Goal: Transaction & Acquisition: Purchase product/service

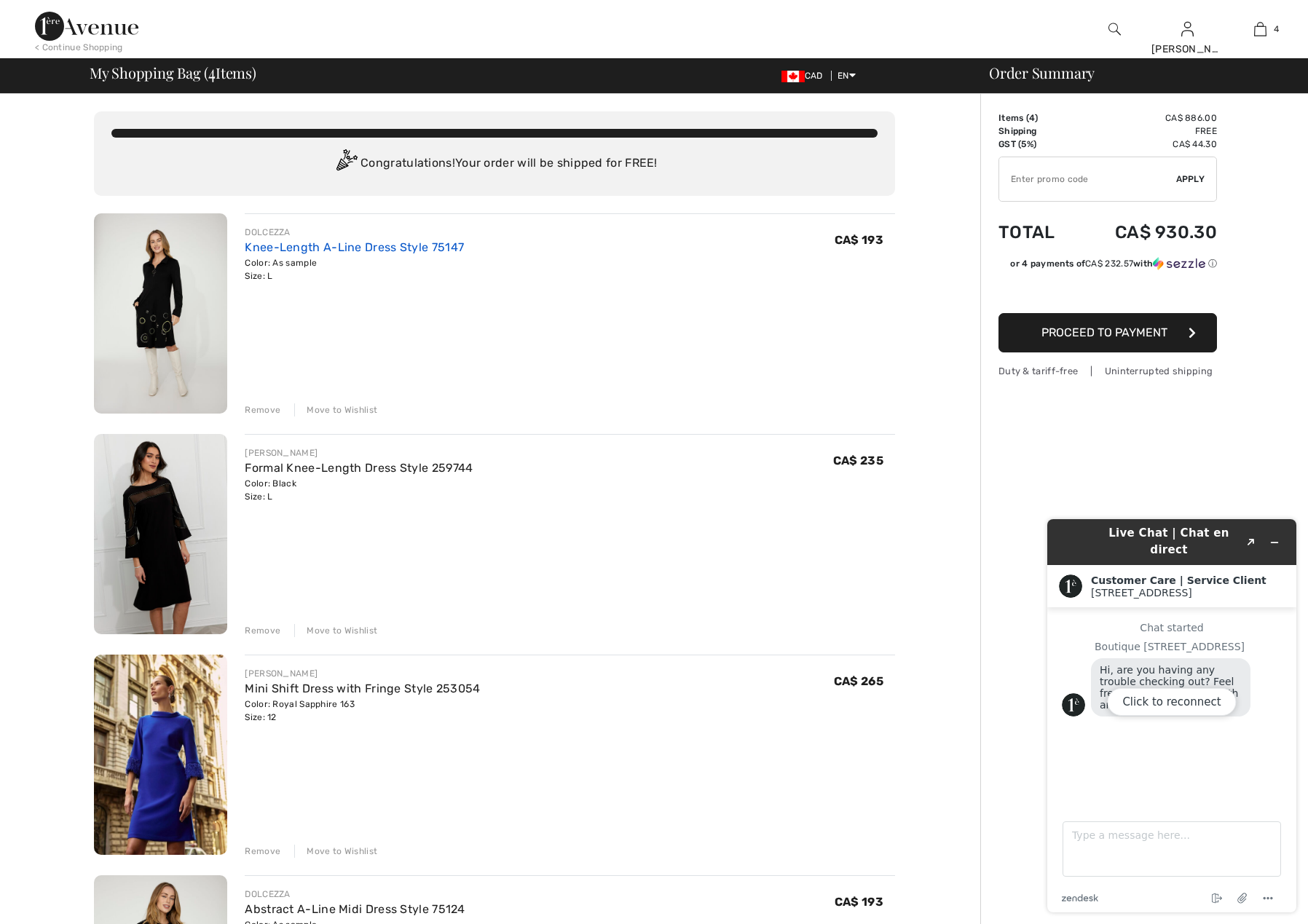
drag, startPoint x: 328, startPoint y: 247, endPoint x: 336, endPoint y: 245, distance: 8.2
click at [328, 247] on link "Knee-Length A-Line Dress Style 75147" at bounding box center [354, 247] width 220 height 14
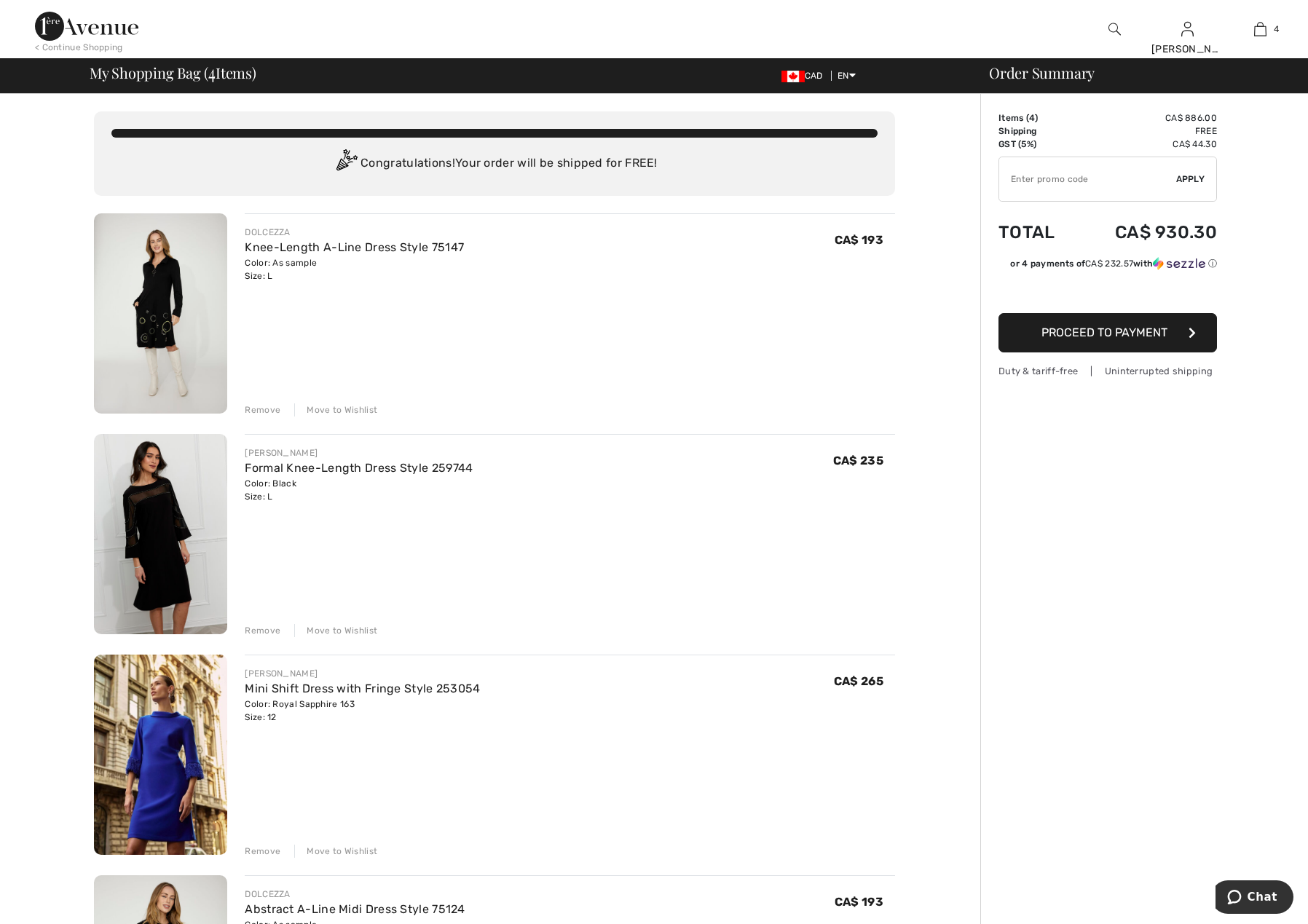
click at [155, 505] on img at bounding box center [160, 534] width 133 height 201
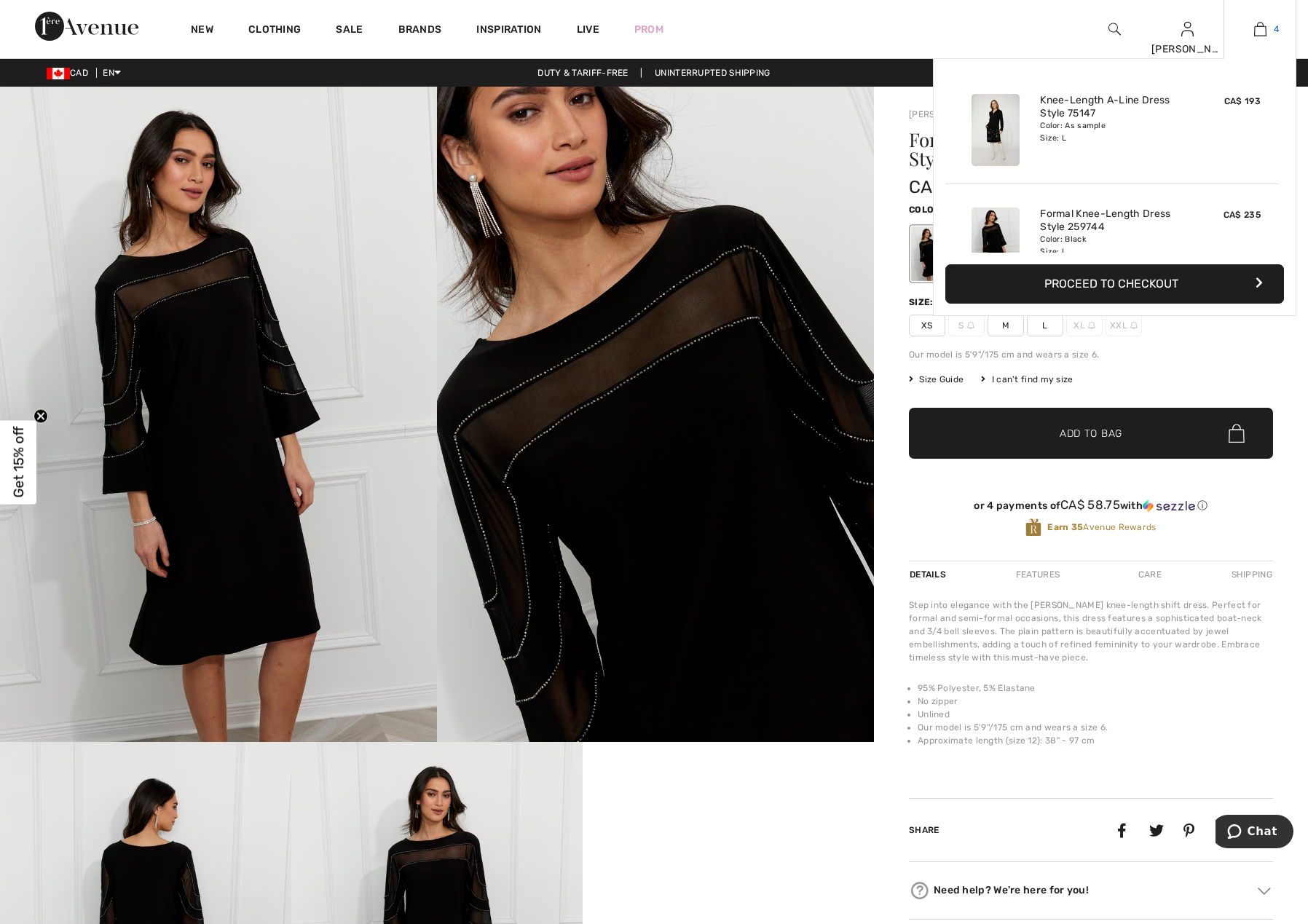
click at [1268, 30] on link "4" at bounding box center [1260, 29] width 72 height 18
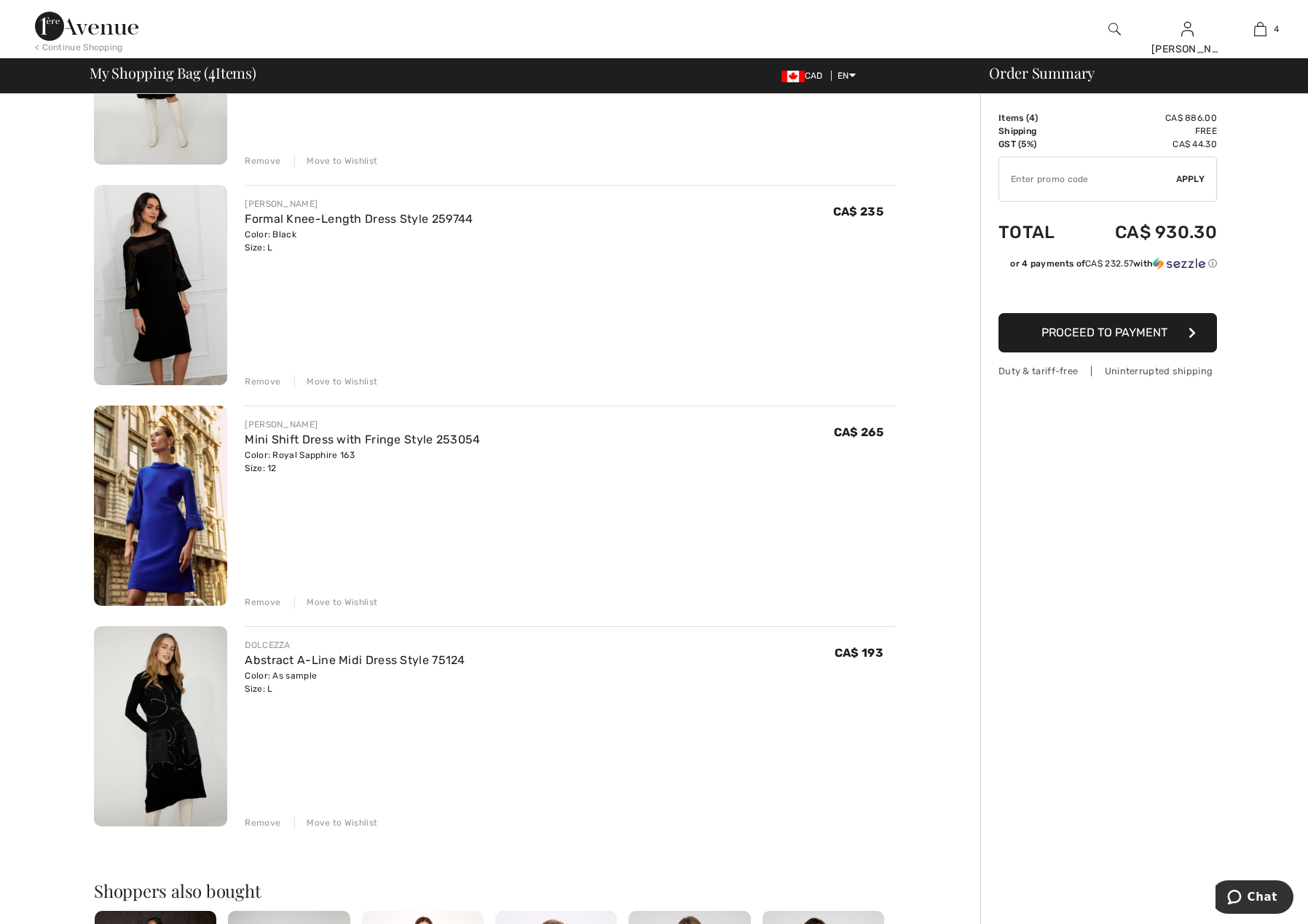
scroll to position [291, 0]
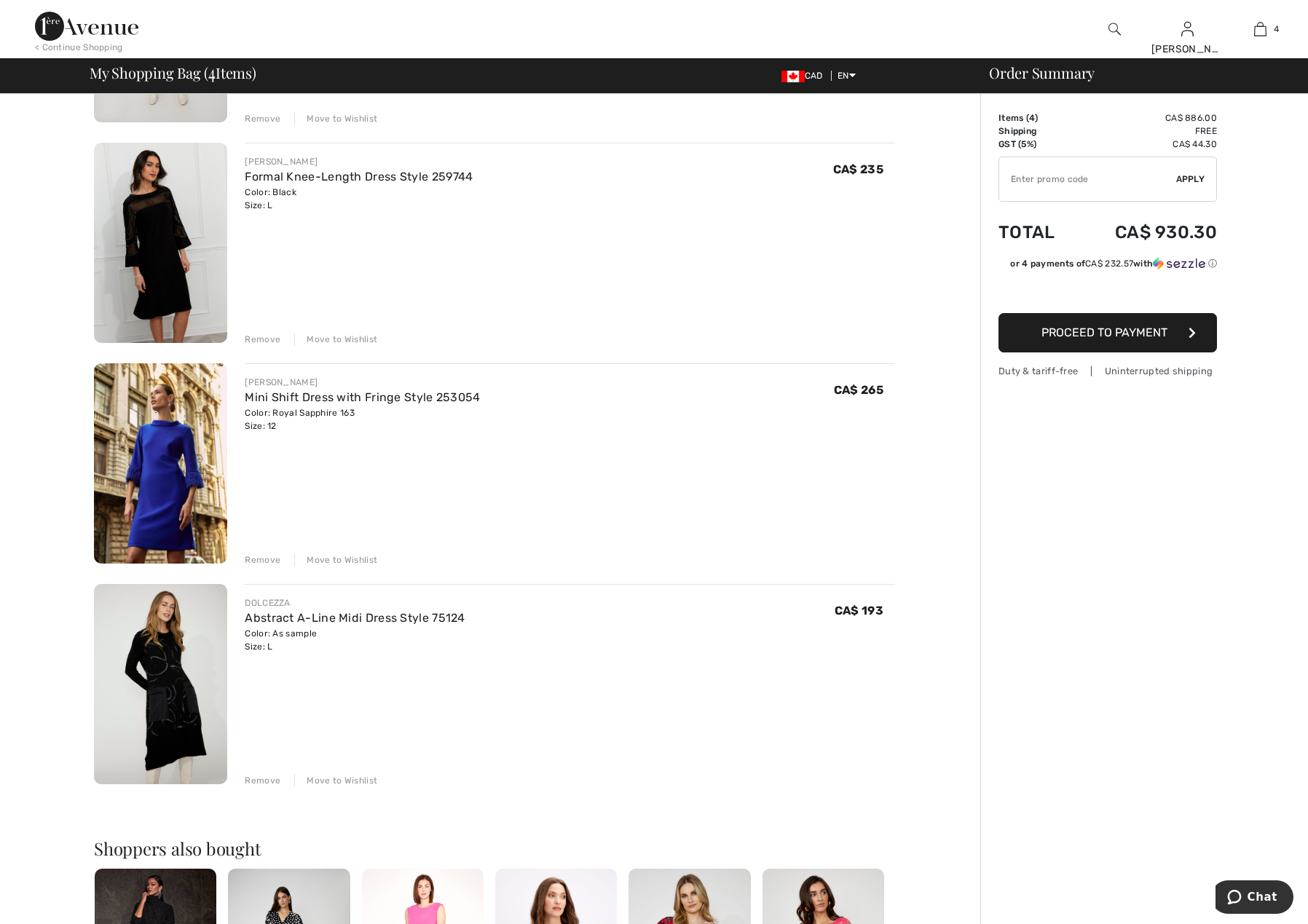
click at [159, 458] on img at bounding box center [160, 464] width 133 height 201
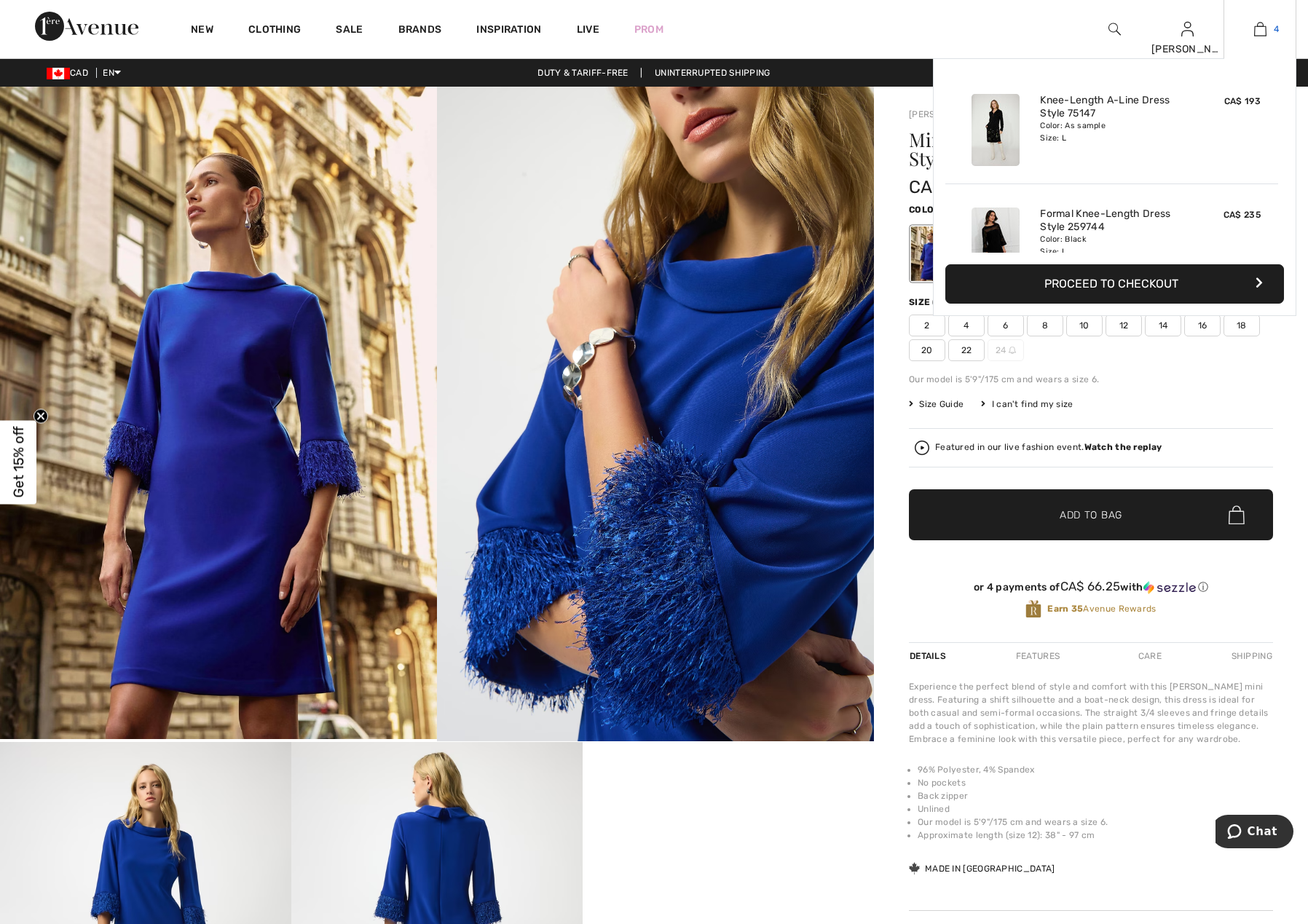
click at [1252, 30] on link "4" at bounding box center [1260, 29] width 72 height 18
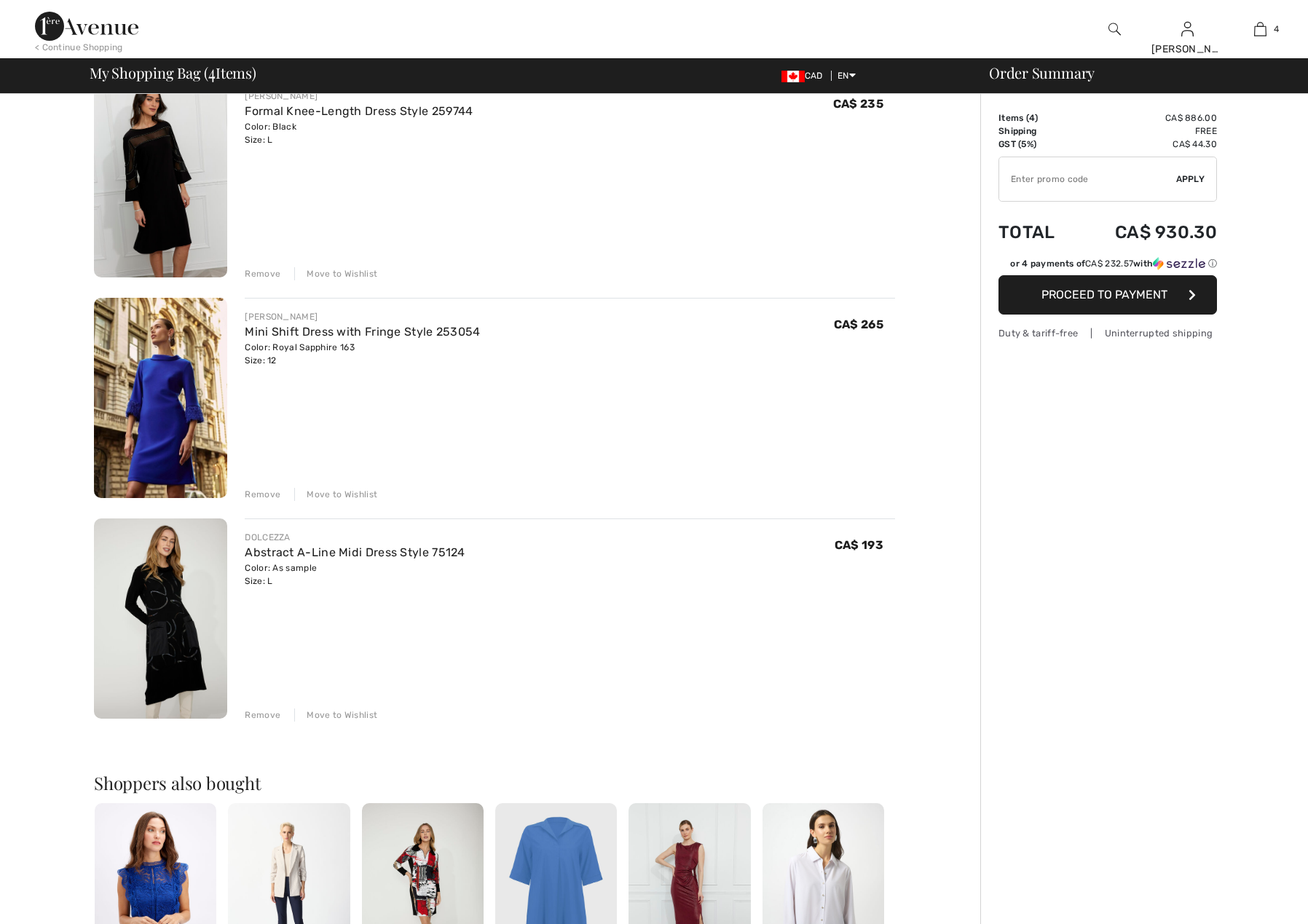
scroll to position [364, 0]
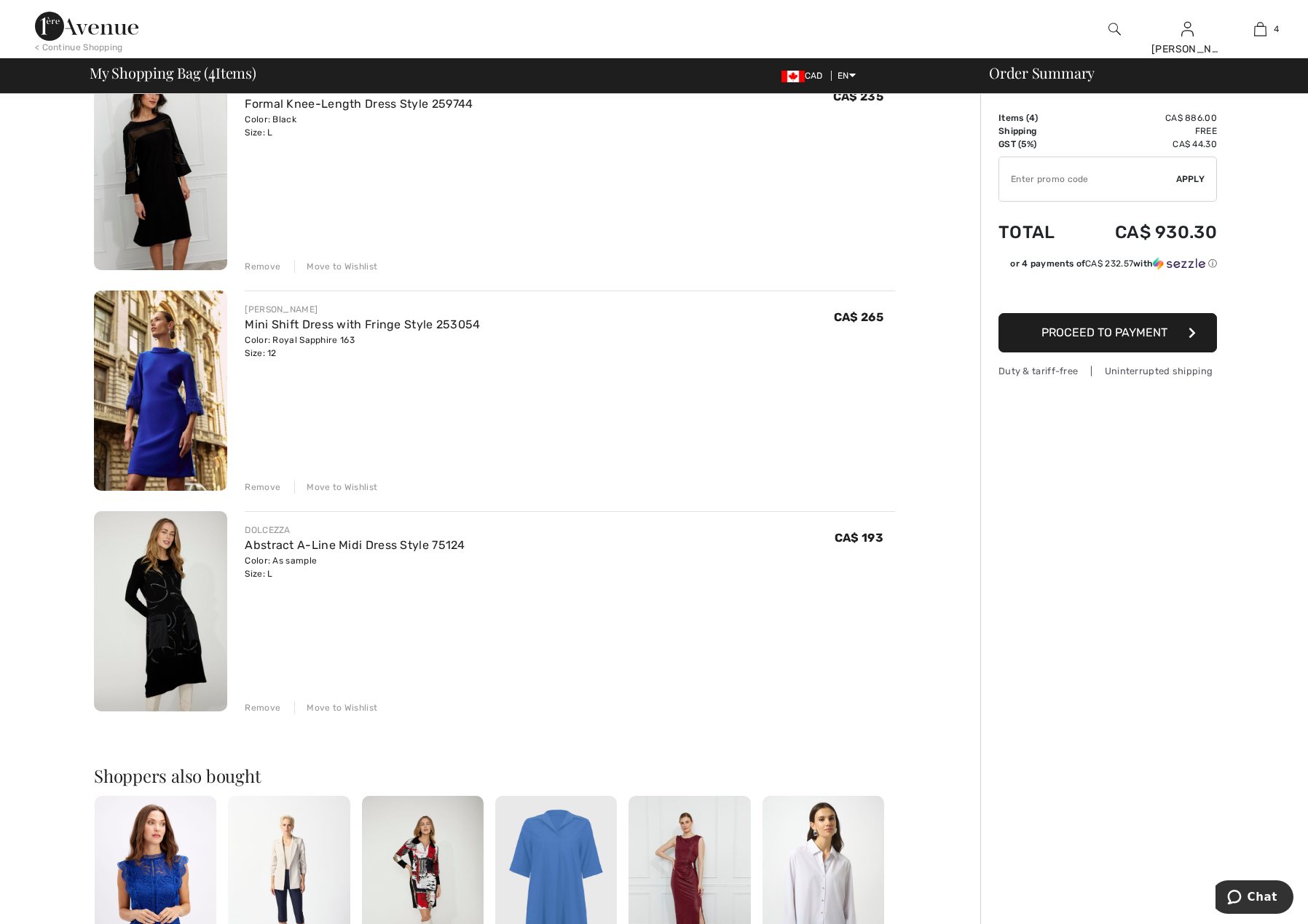
click at [160, 607] on img at bounding box center [160, 611] width 133 height 201
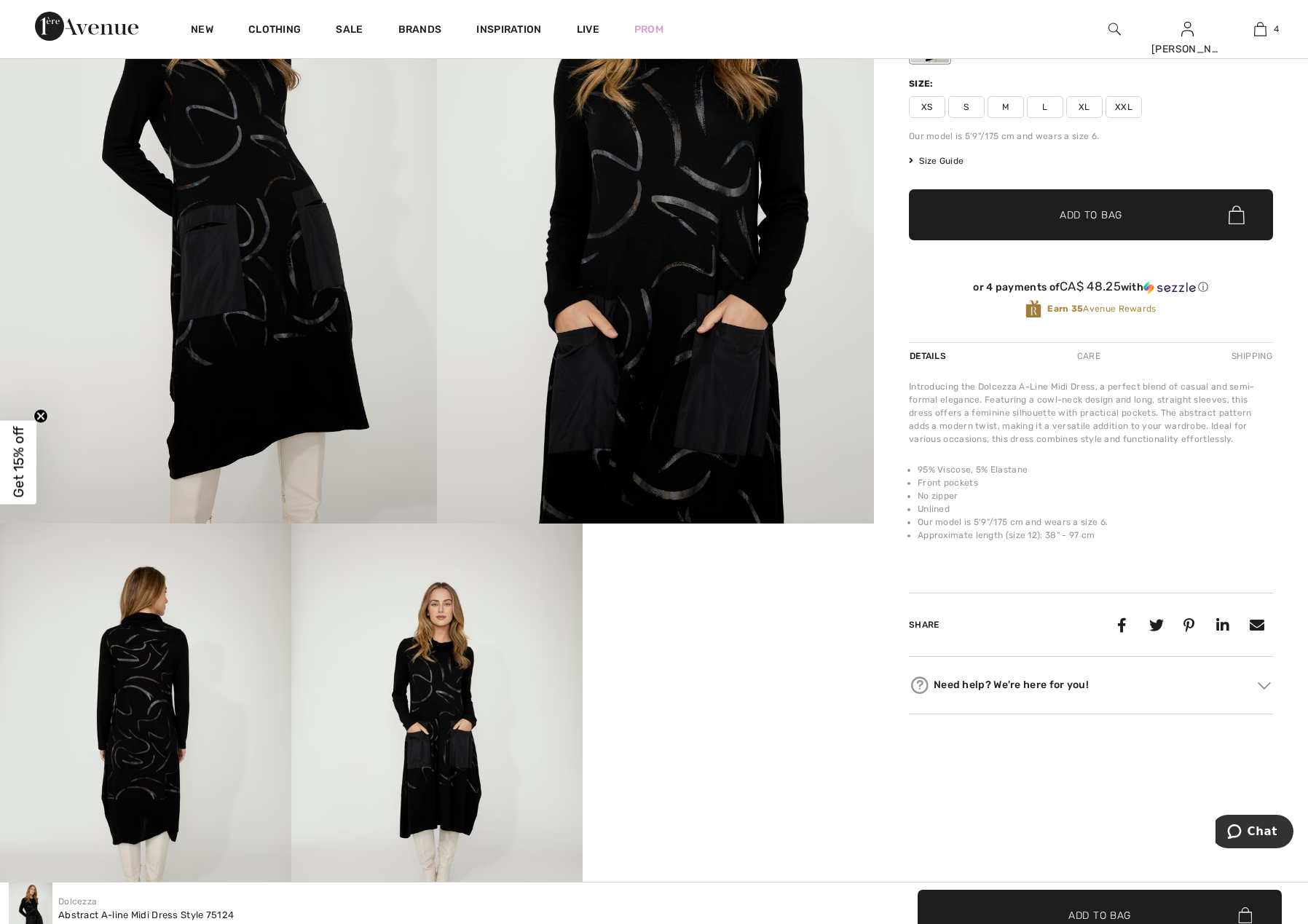
scroll to position [219, 0]
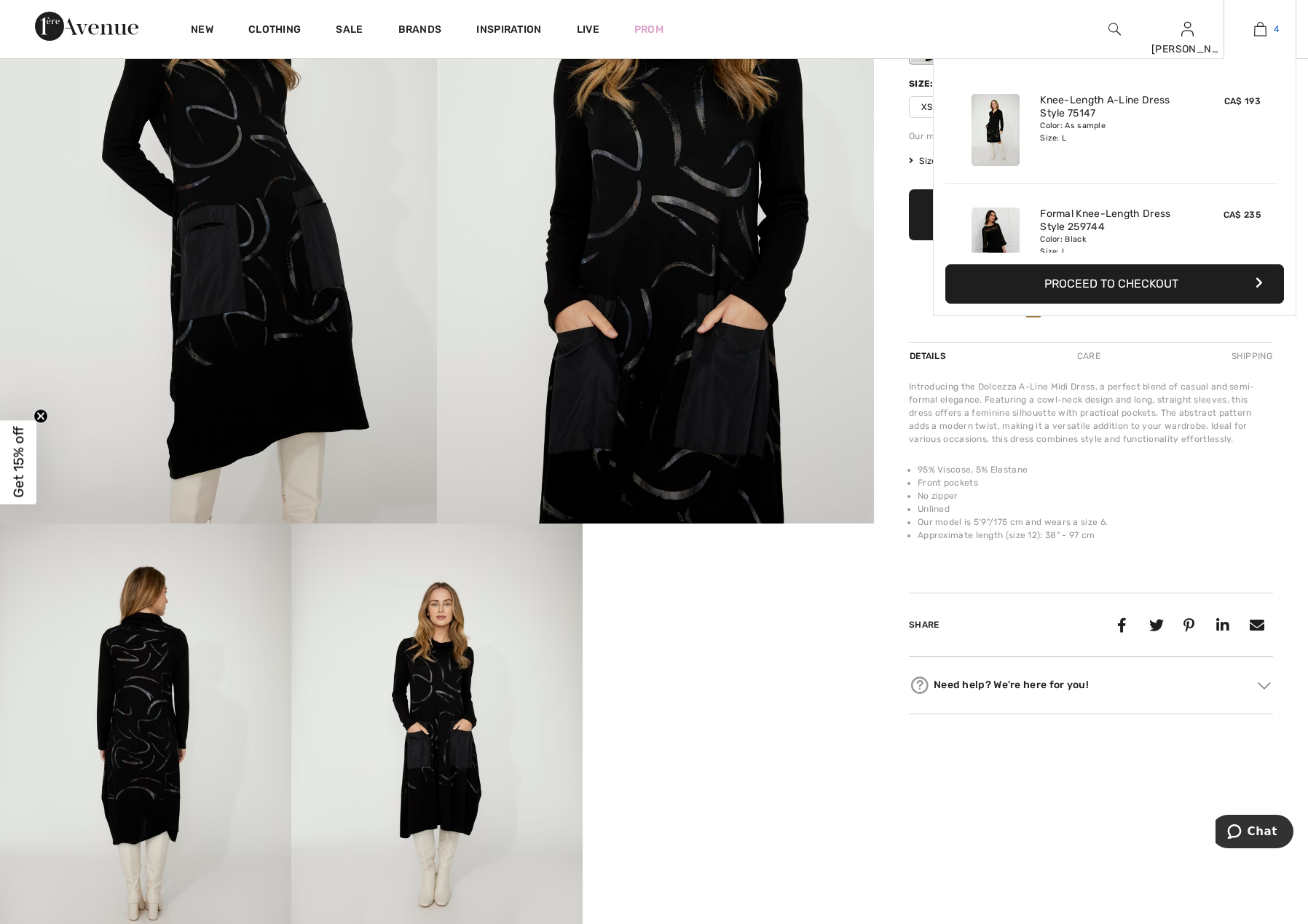
click at [1255, 30] on img at bounding box center [1260, 29] width 12 height 18
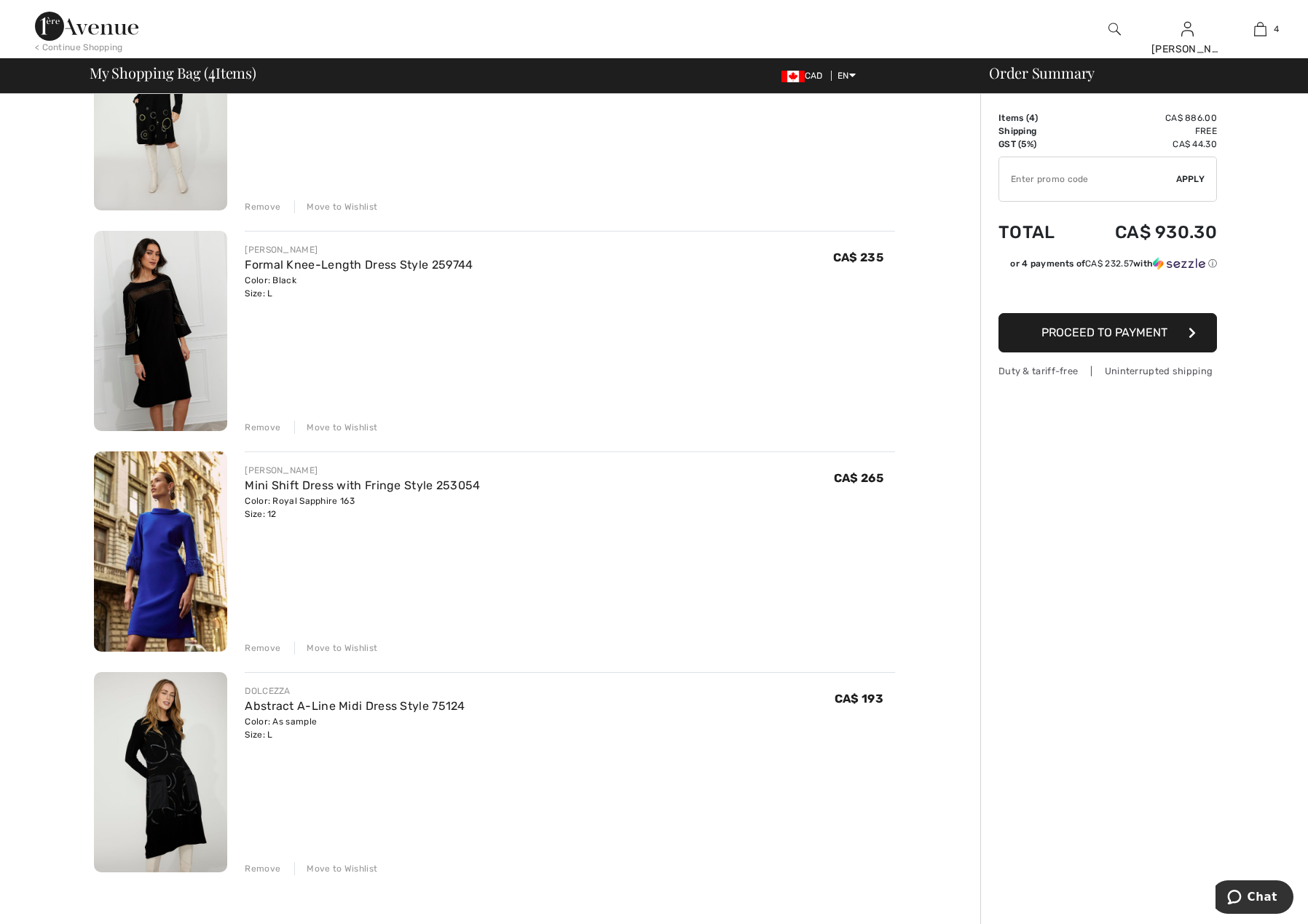
scroll to position [364, 0]
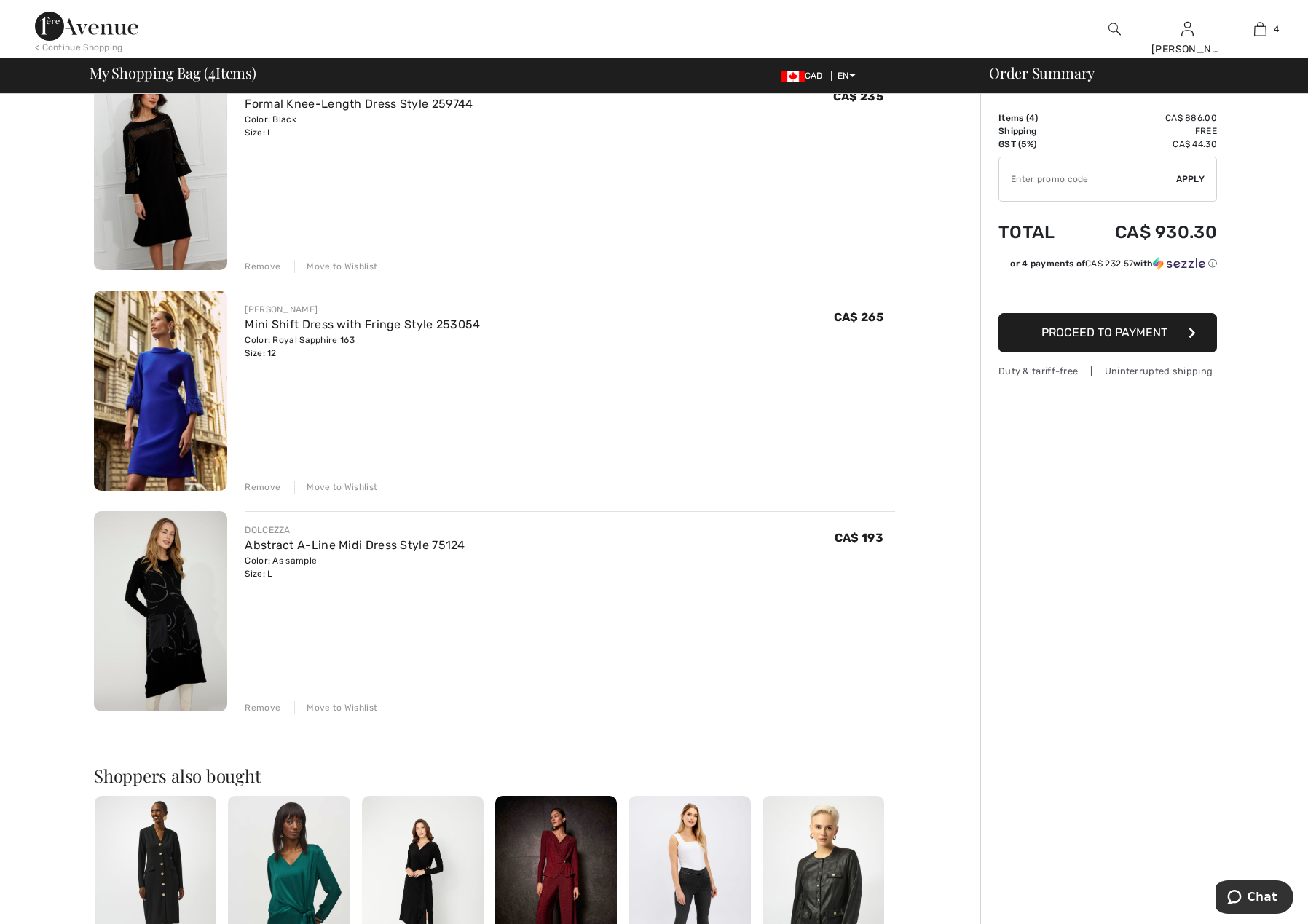
click at [258, 707] on div "Remove" at bounding box center [262, 707] width 36 height 13
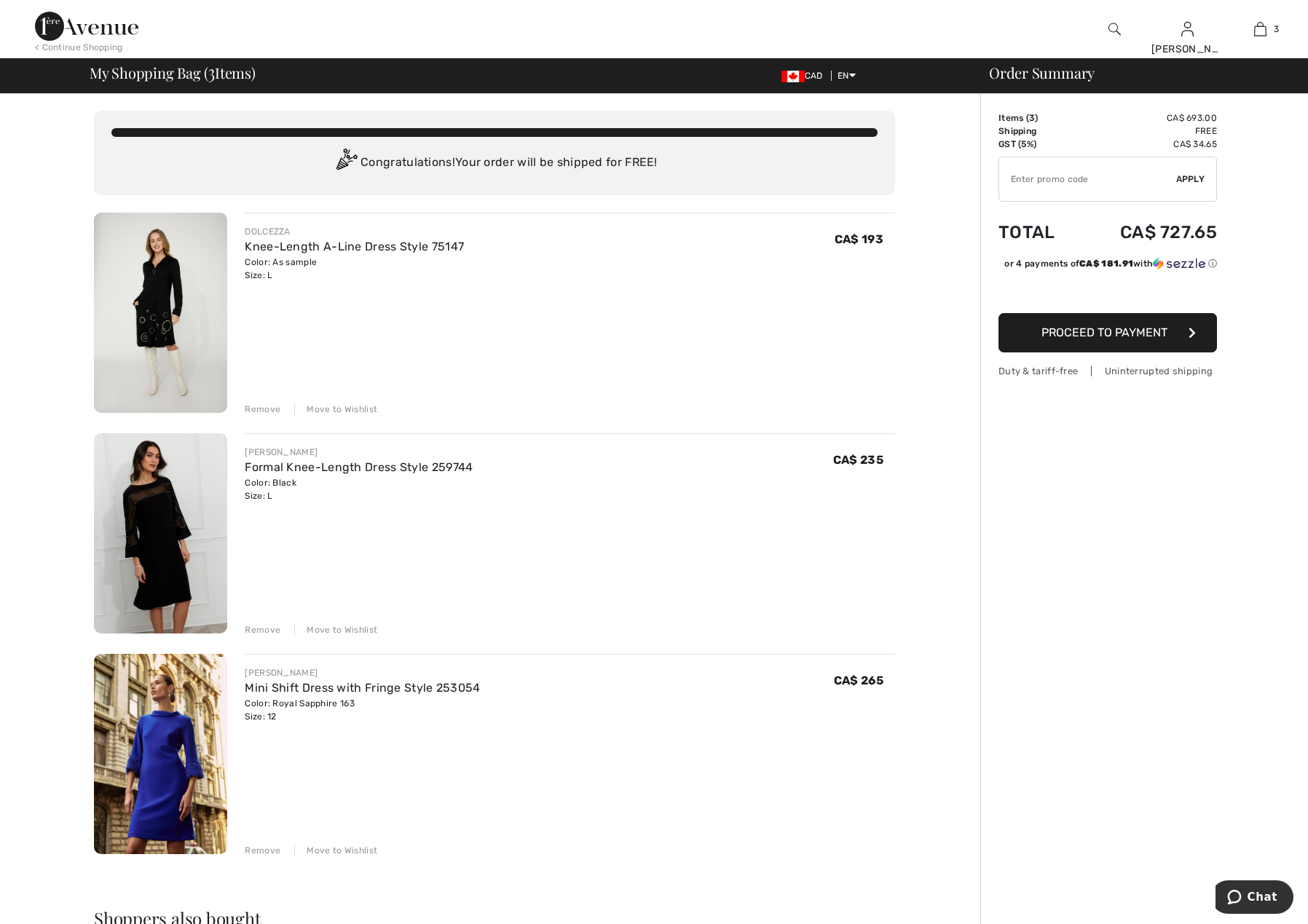
scroll to position [0, 0]
drag, startPoint x: 252, startPoint y: 410, endPoint x: 365, endPoint y: 427, distance: 114.3
click at [252, 410] on div "Remove" at bounding box center [262, 409] width 36 height 13
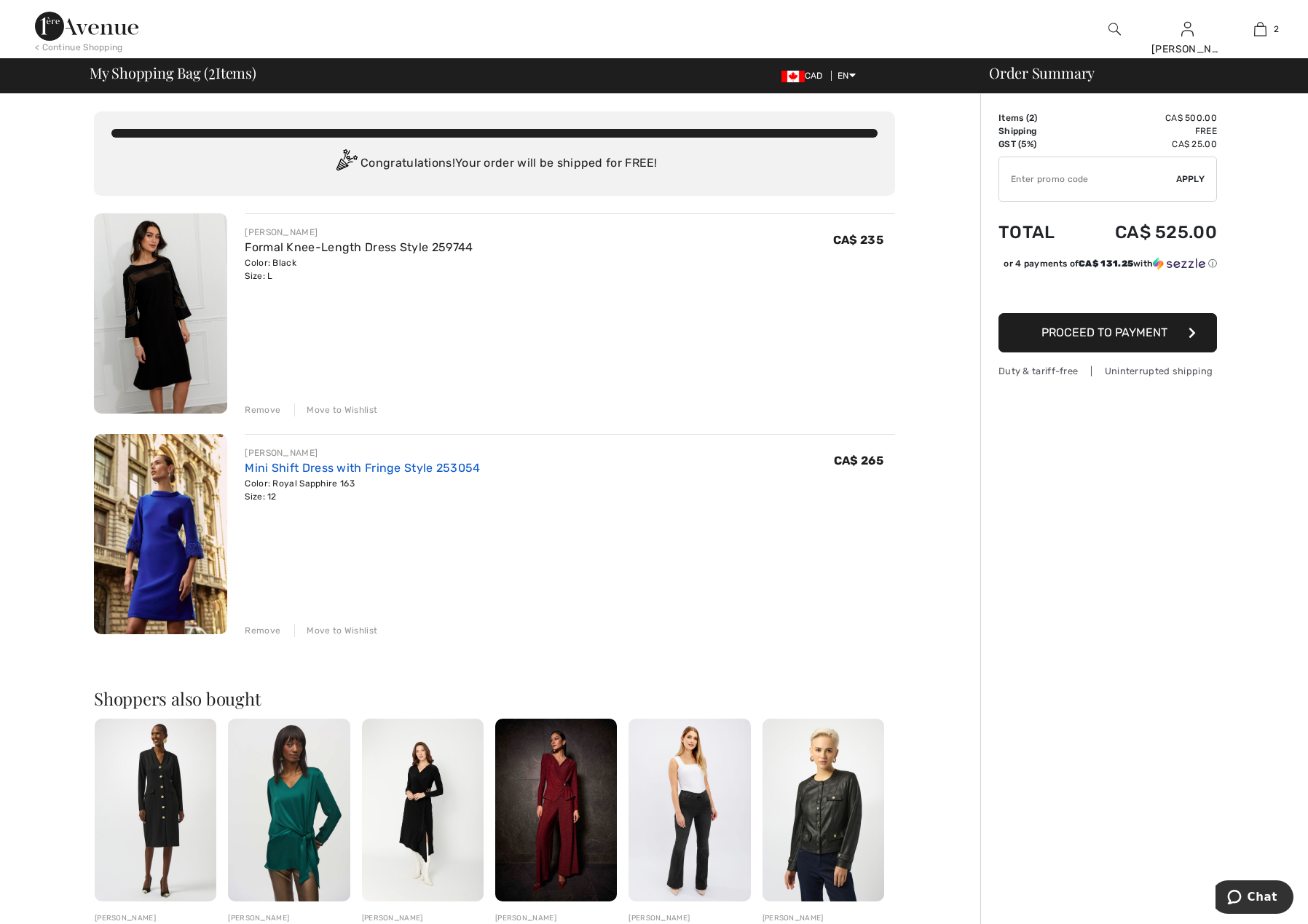
click at [396, 467] on link "Mini Shift Dress with Fringe Style 253054" at bounding box center [362, 468] width 236 height 14
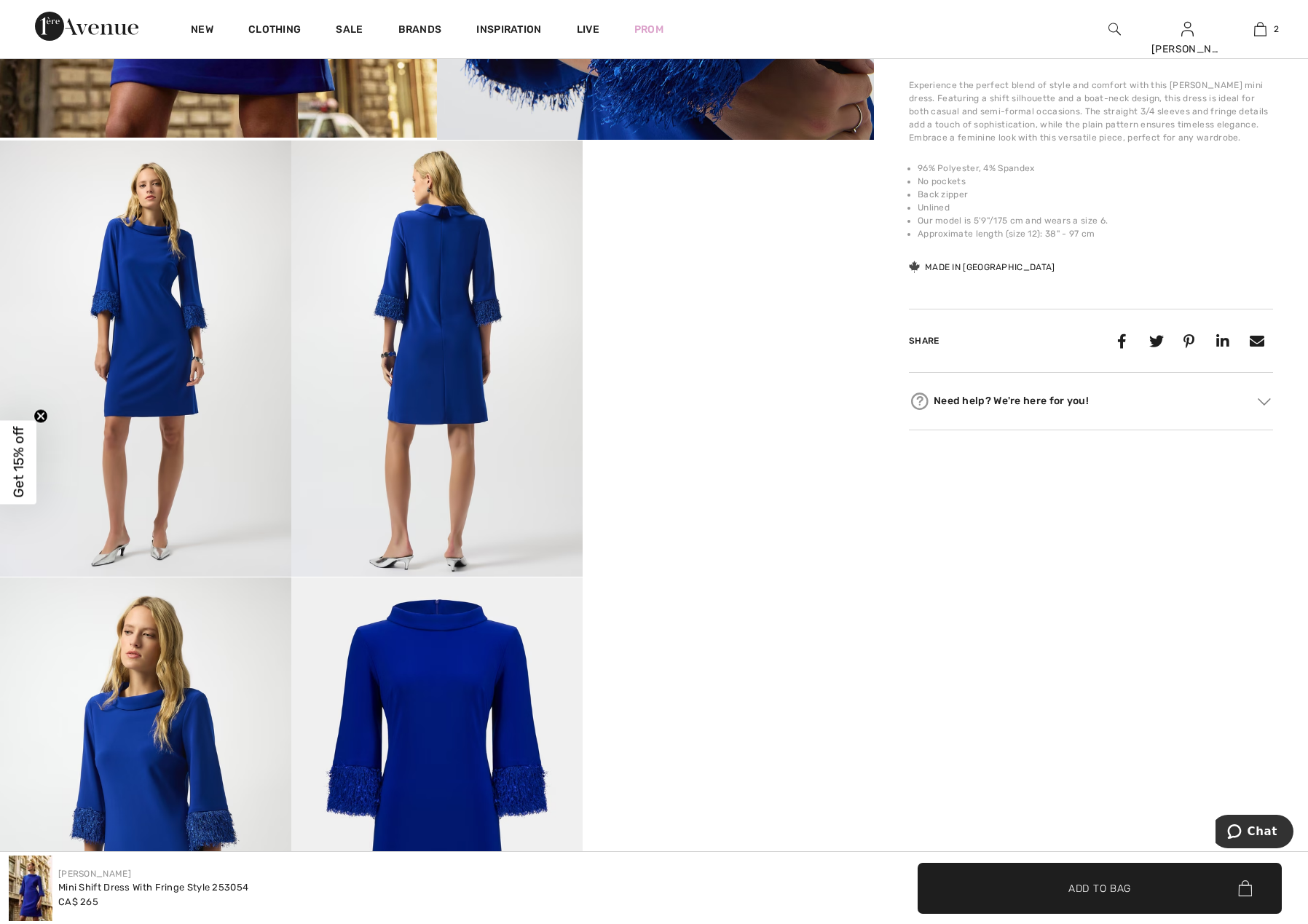
scroll to position [437, 0]
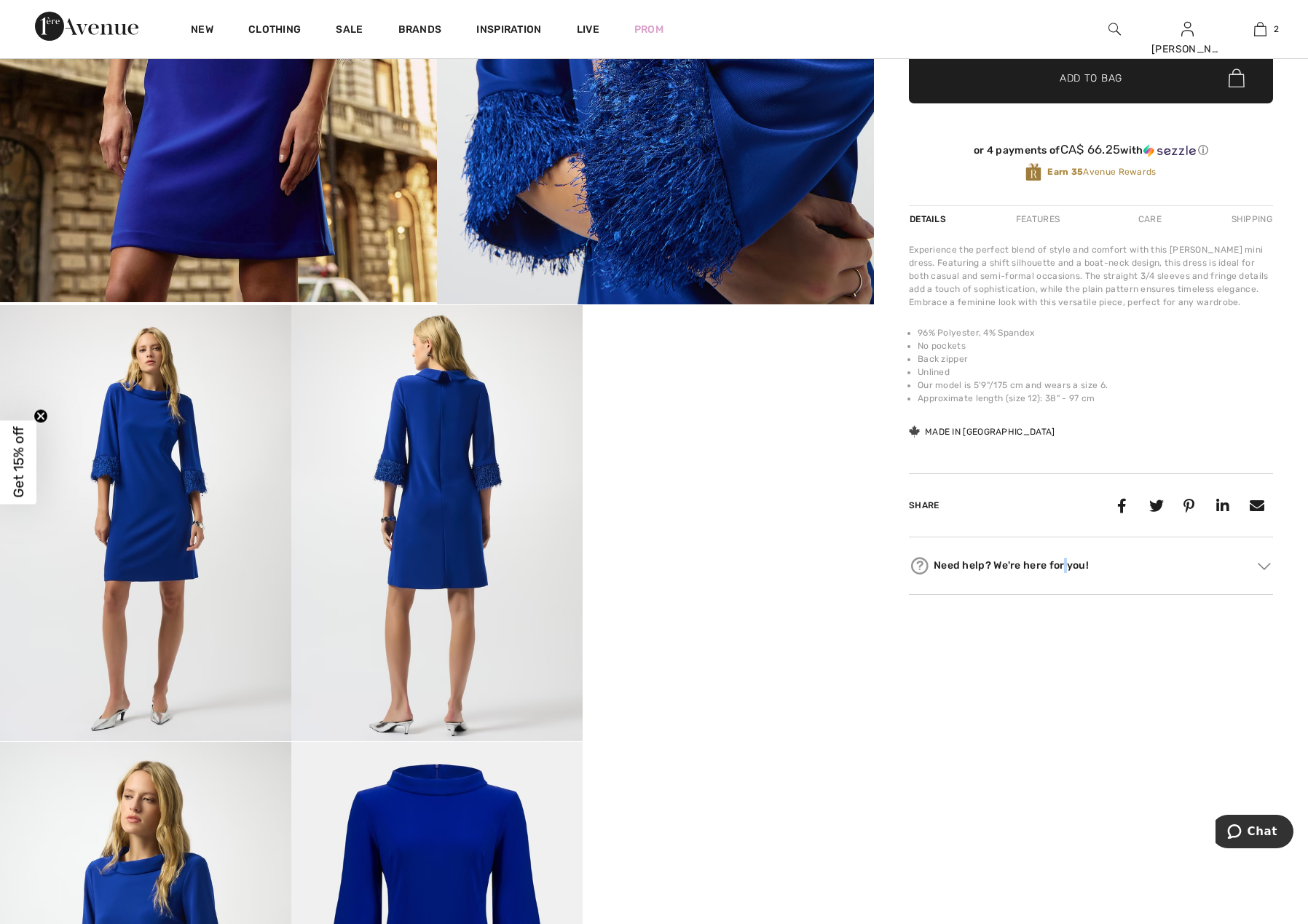
drag, startPoint x: 750, startPoint y: 718, endPoint x: 1028, endPoint y: 697, distance: 278.8
click at [1021, 711] on div "[PERSON_NAME] Write a review Mini Shift Dress With Fringe Style 253054 CA$ 265 …" at bounding box center [1090, 422] width 434 height 1547
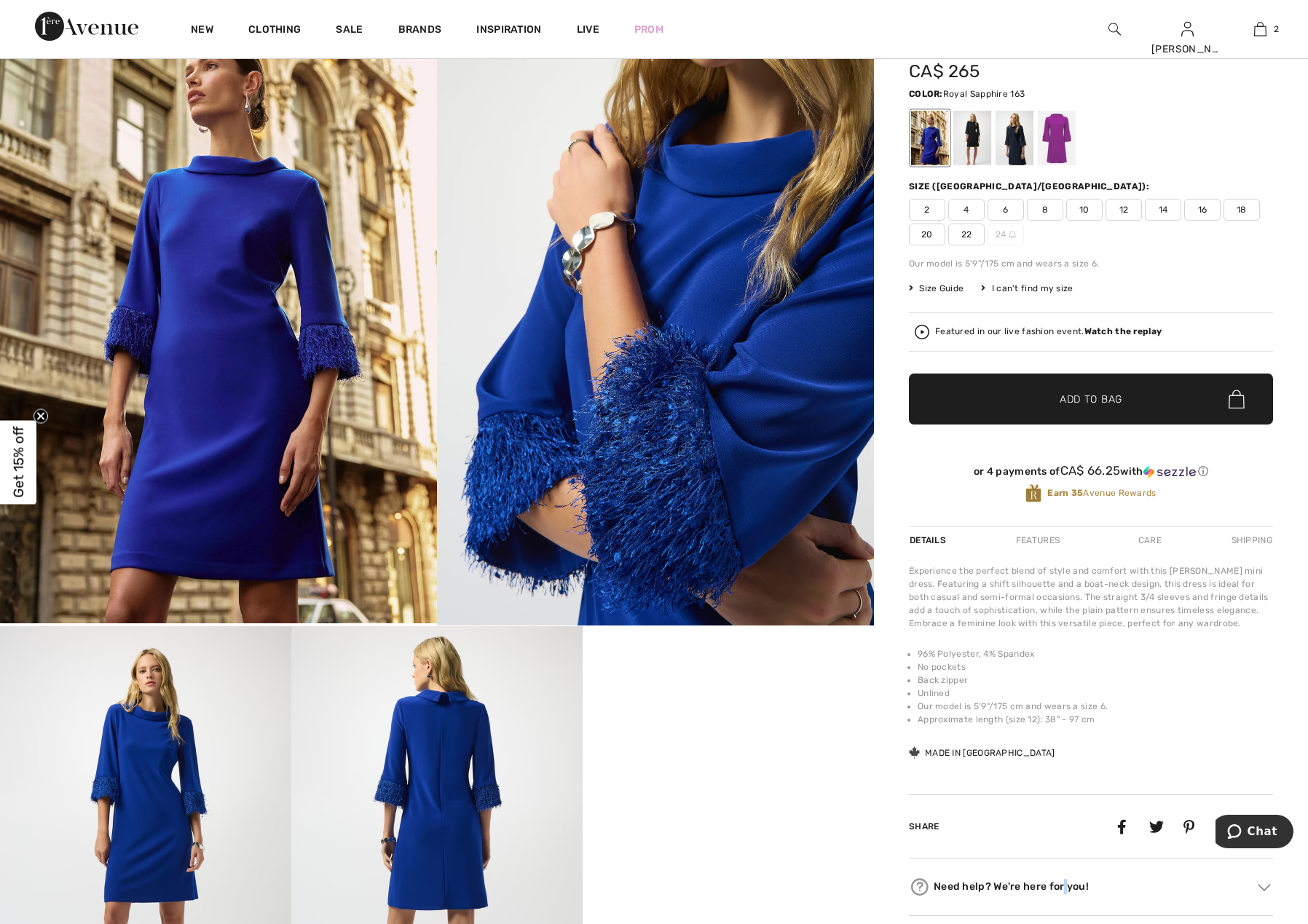
scroll to position [73, 0]
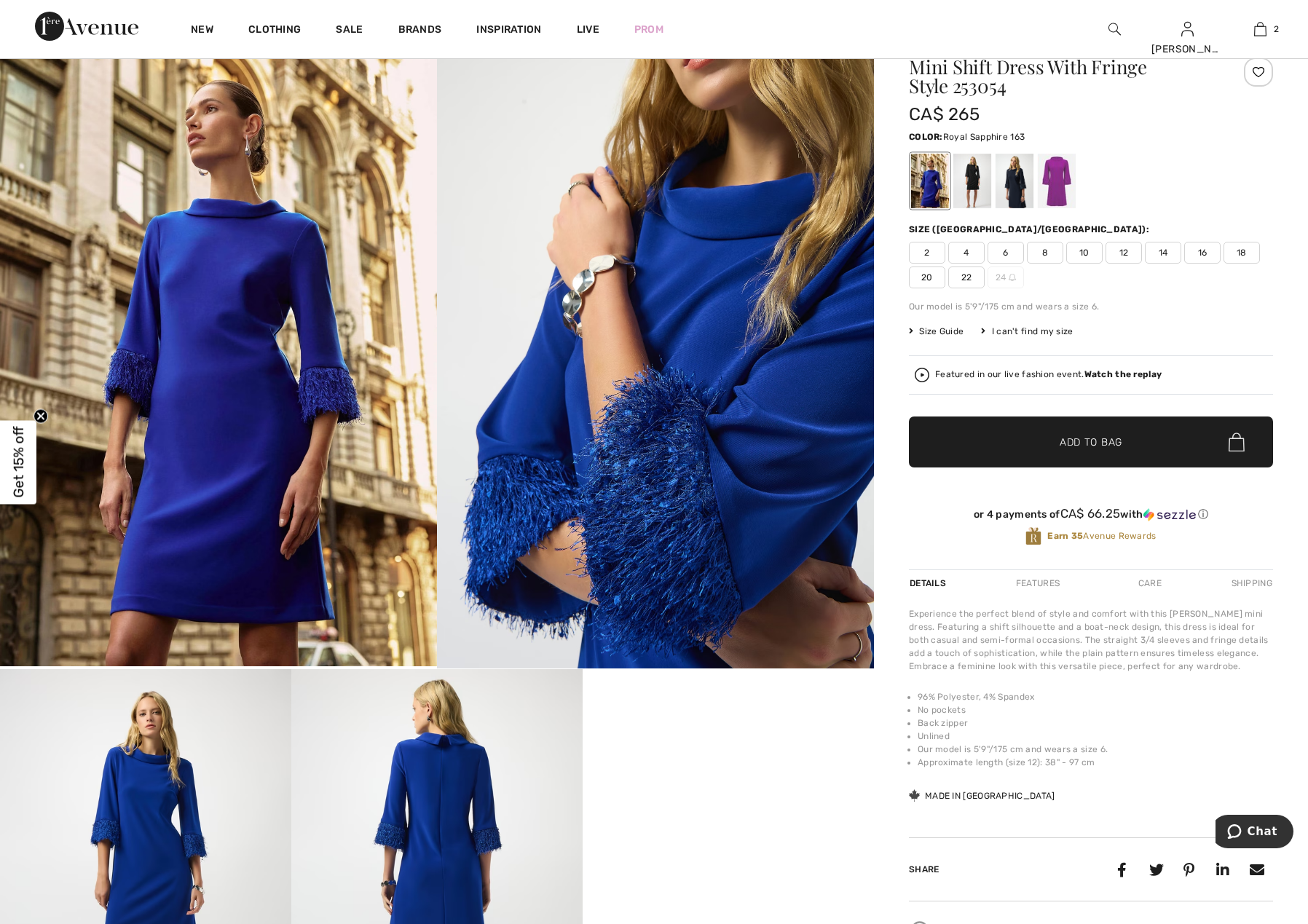
click at [1164, 252] on span "14" at bounding box center [1163, 252] width 37 height 22
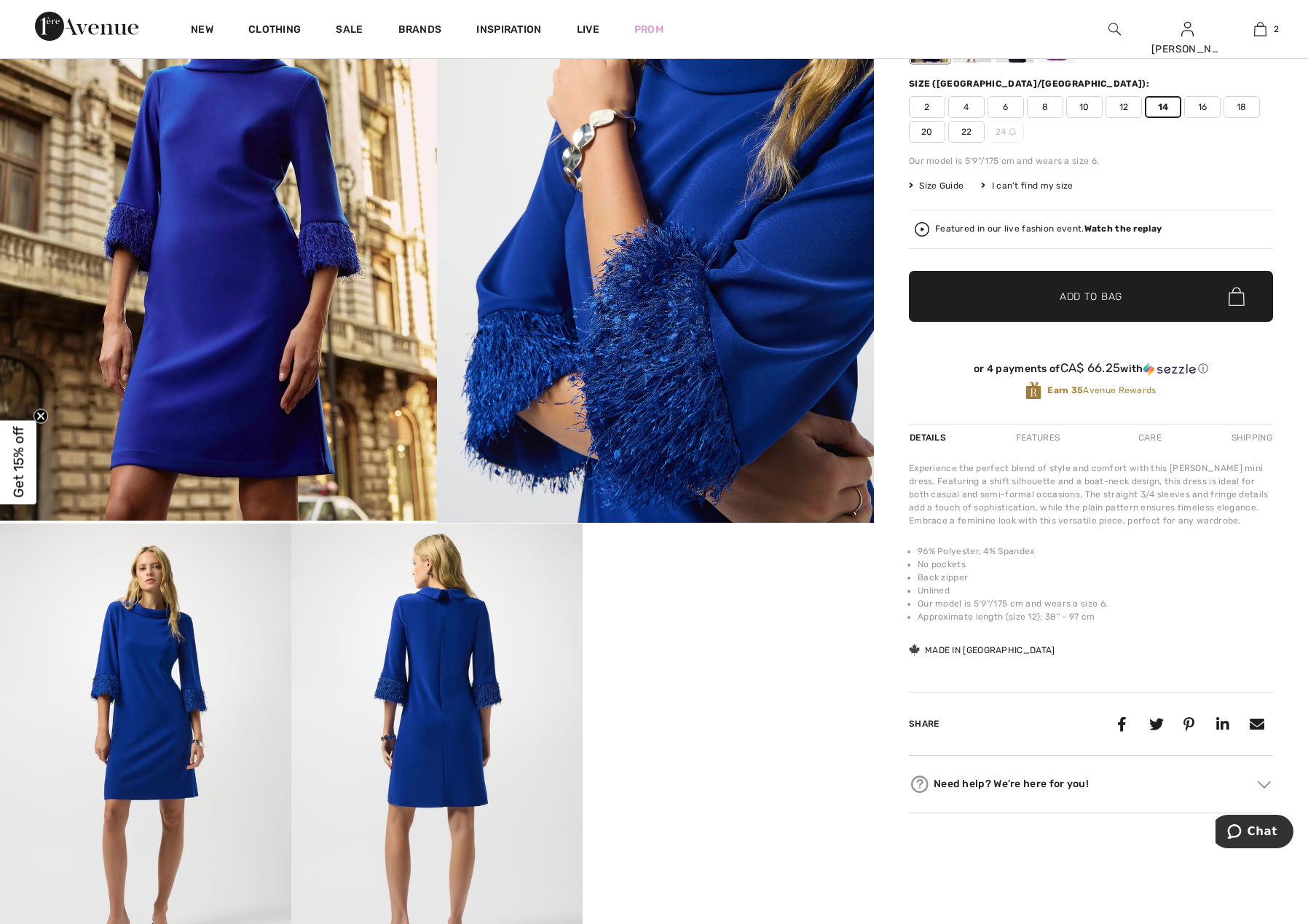
scroll to position [0, 0]
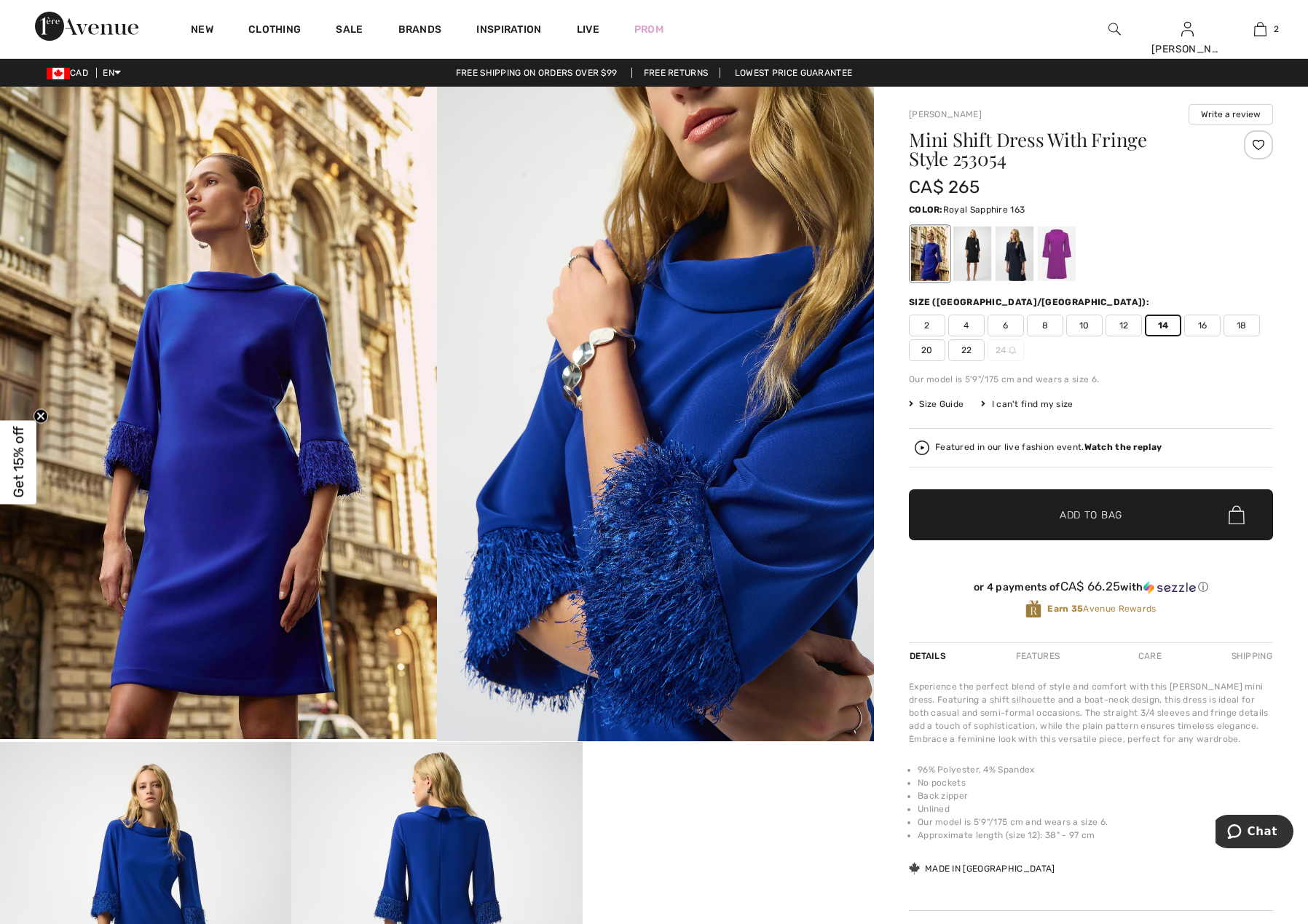
click at [1128, 519] on span "✔ Added to Bag Add to Bag" at bounding box center [1091, 515] width 364 height 51
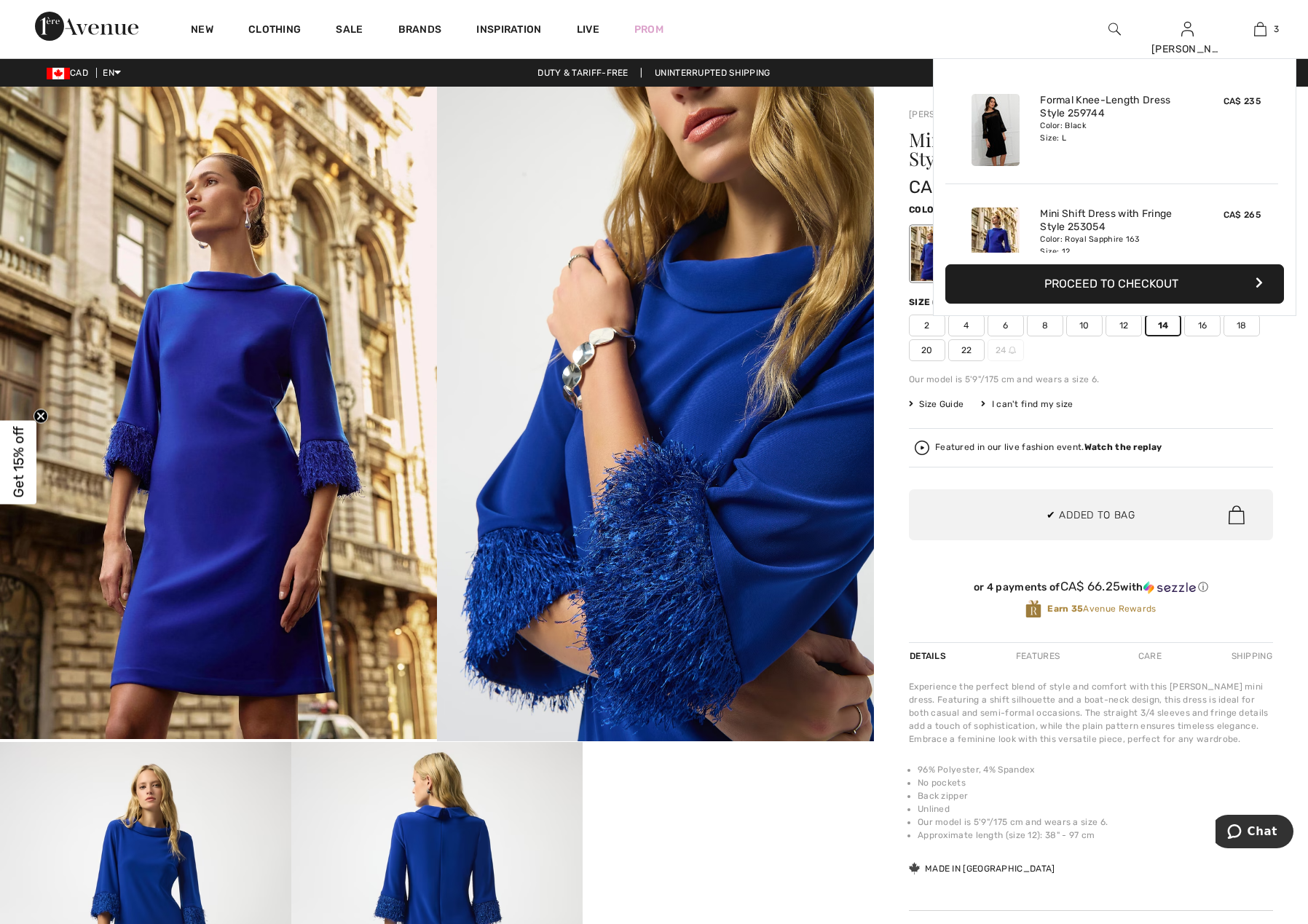
scroll to position [158, 0]
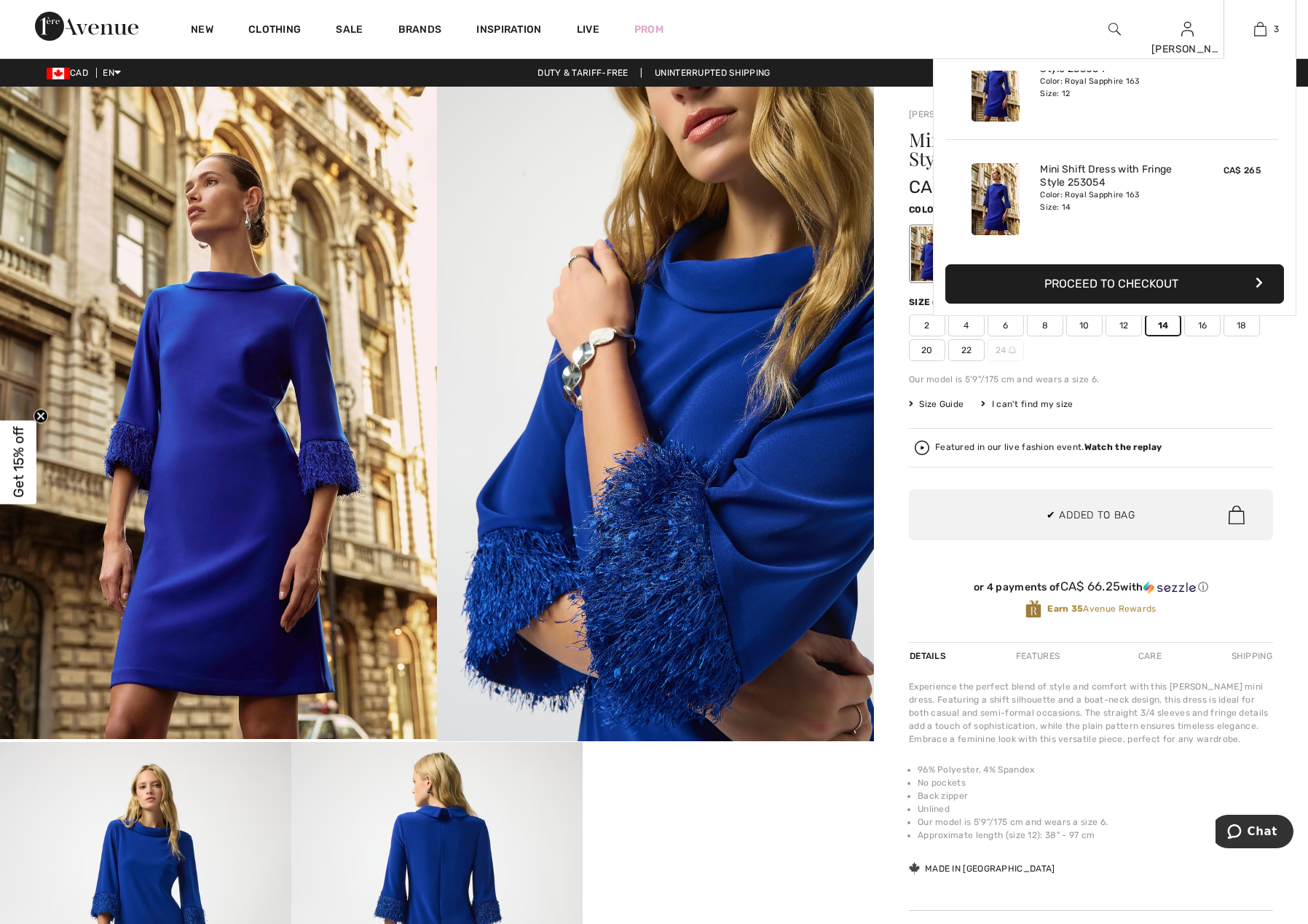
click at [1142, 273] on button "Proceed to Checkout" at bounding box center [1114, 284] width 338 height 40
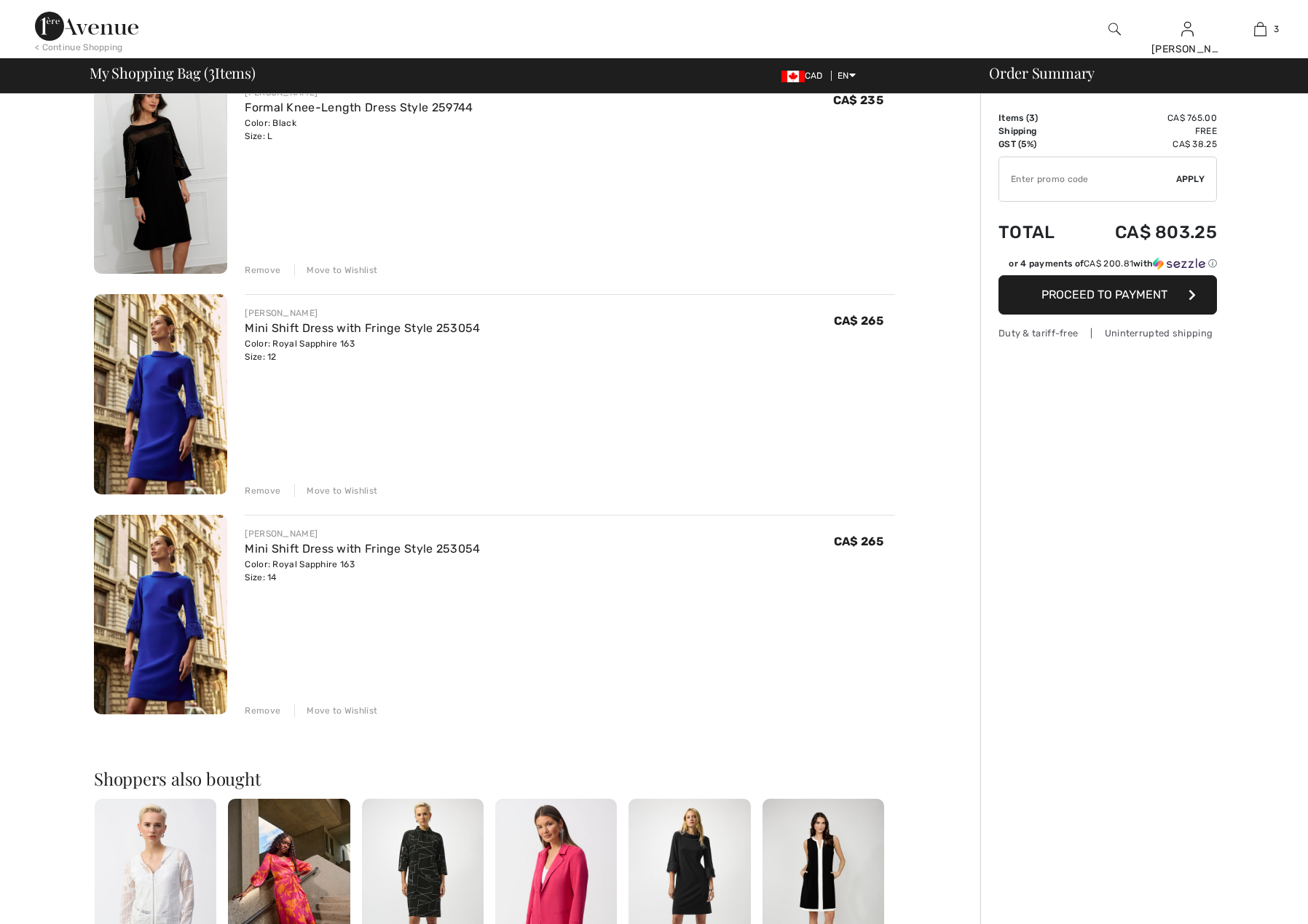
scroll to position [146, 0]
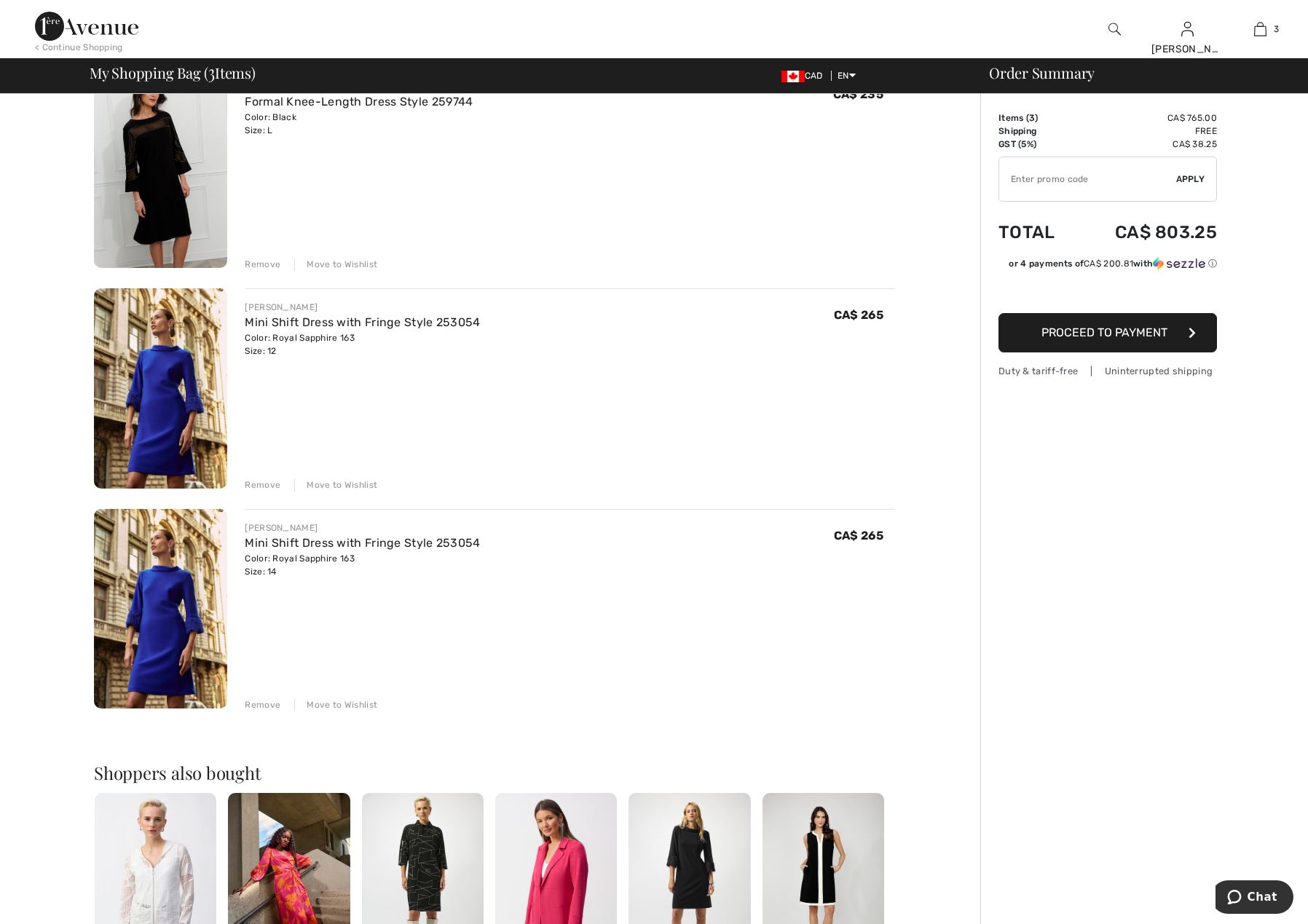
click at [264, 484] on div "Remove" at bounding box center [262, 485] width 36 height 13
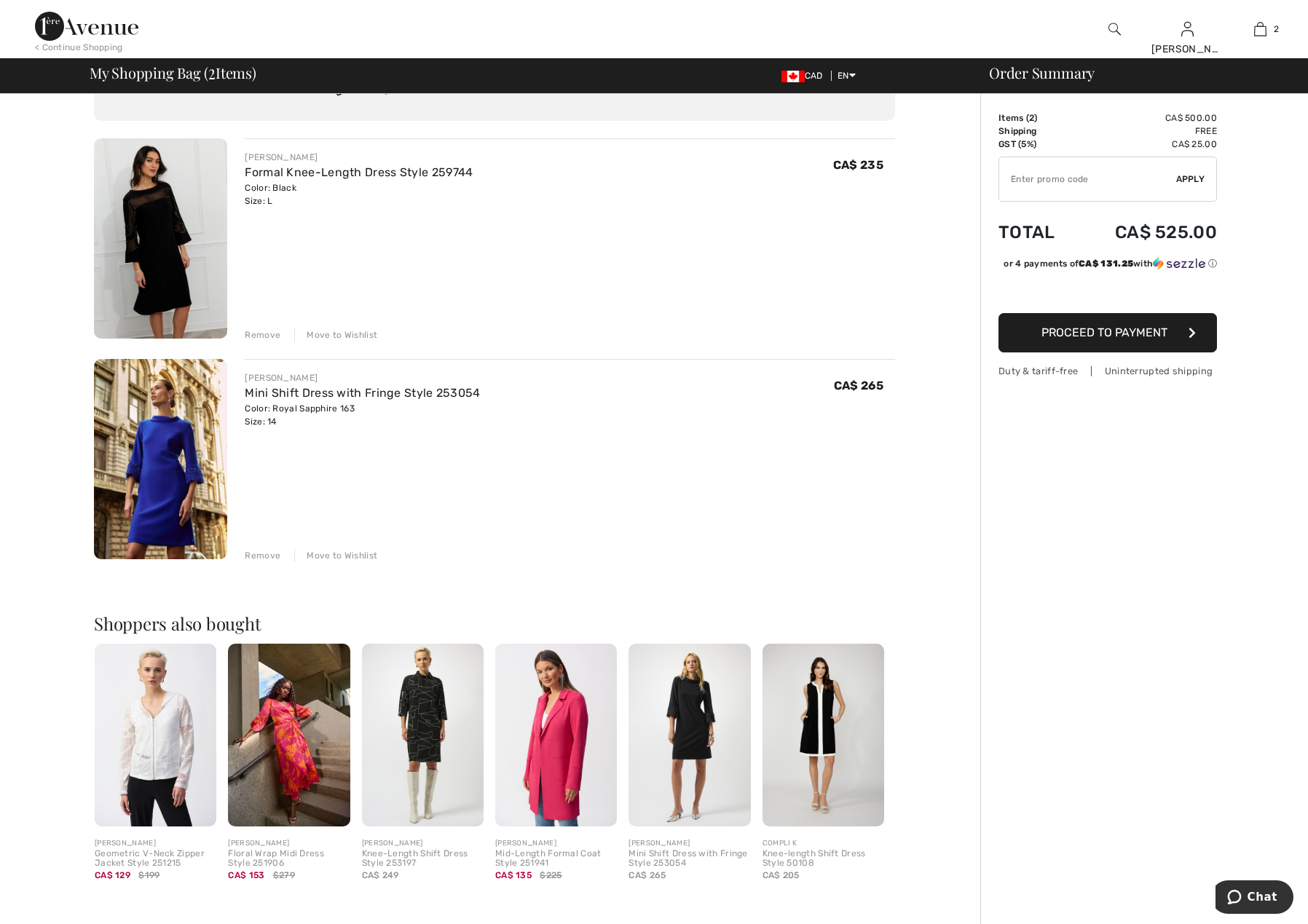
scroll to position [73, 0]
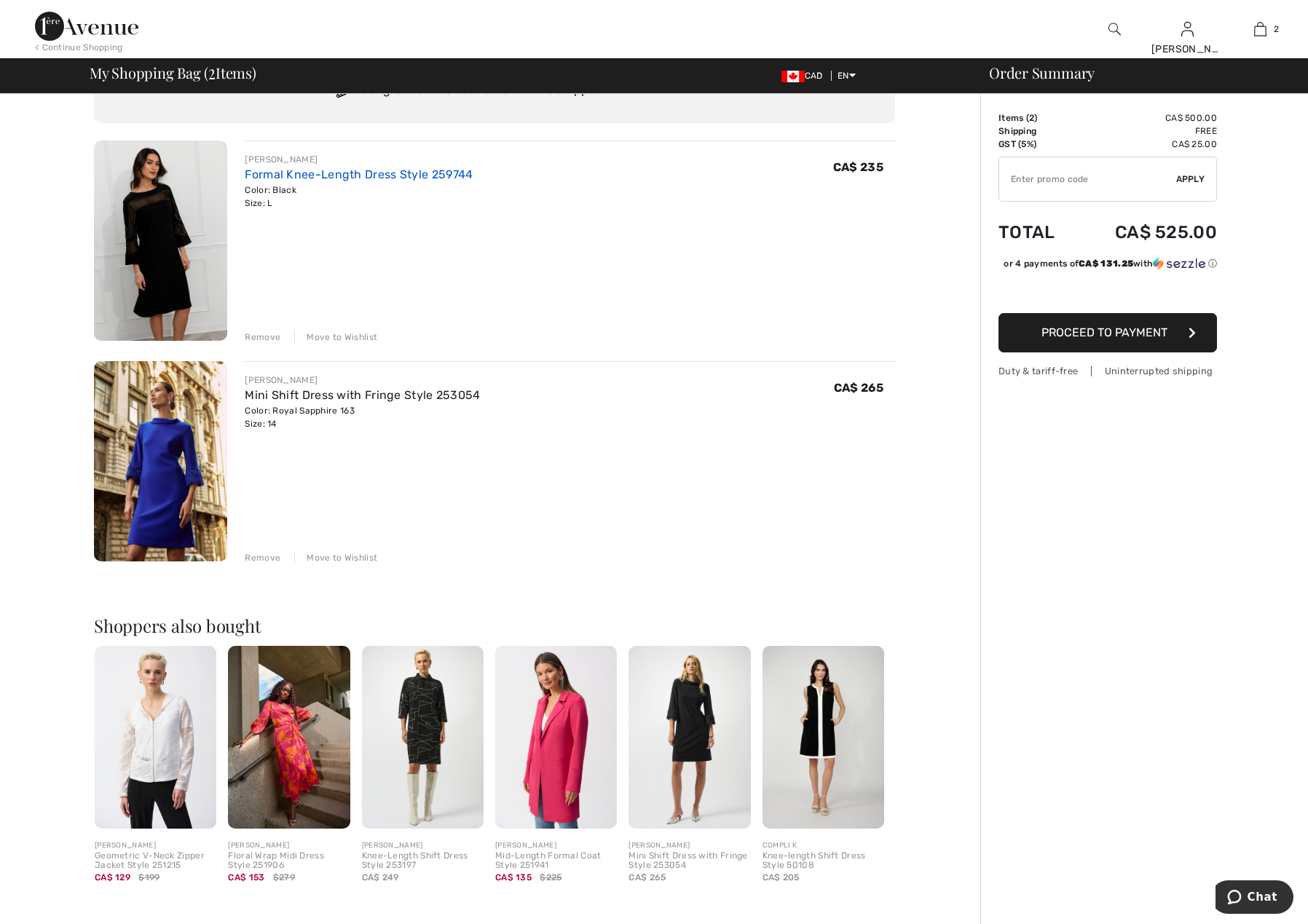
click at [367, 175] on link "Formal Knee-Length Dress Style 259744" at bounding box center [358, 175] width 228 height 14
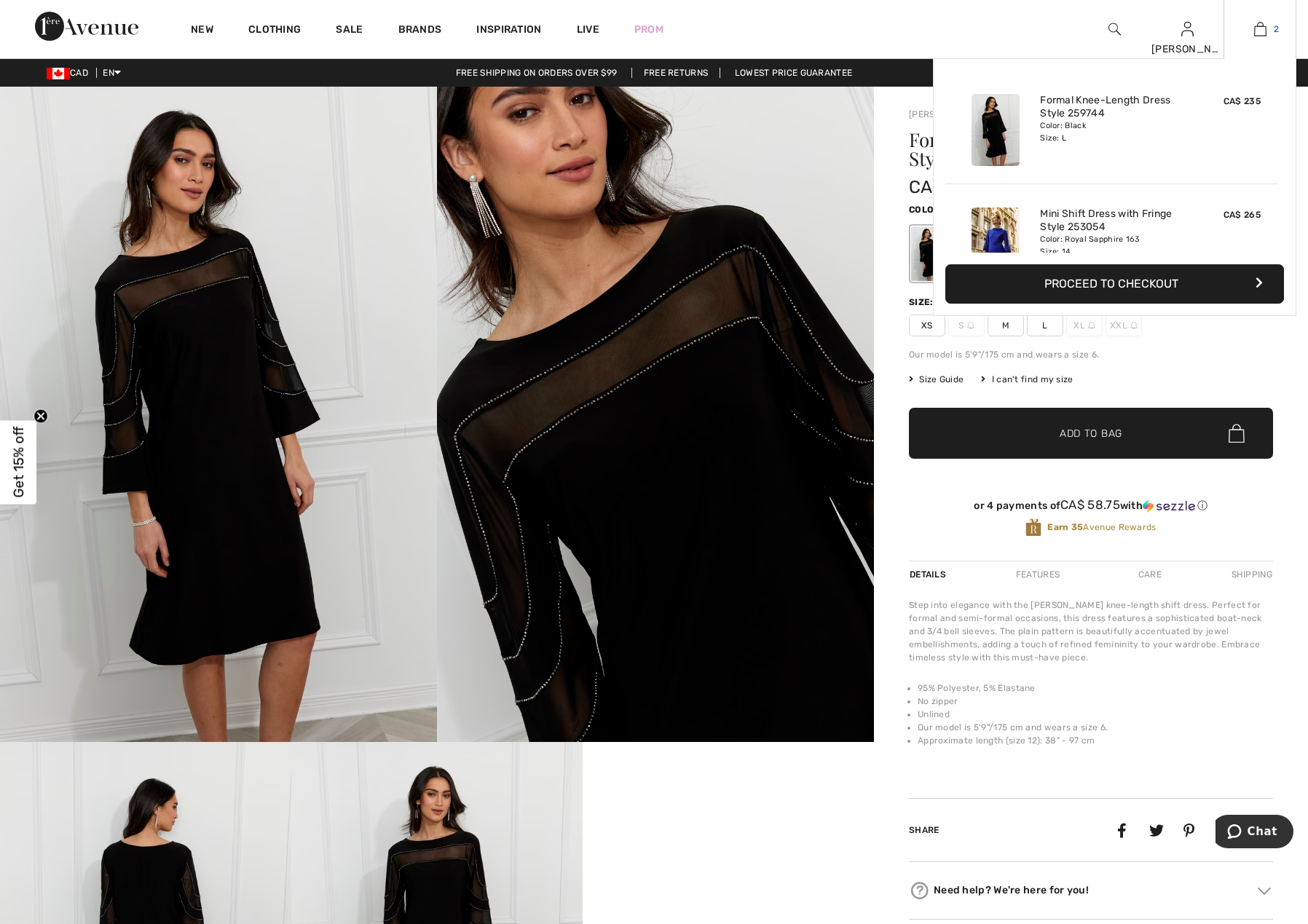
click at [1260, 28] on img at bounding box center [1260, 29] width 12 height 18
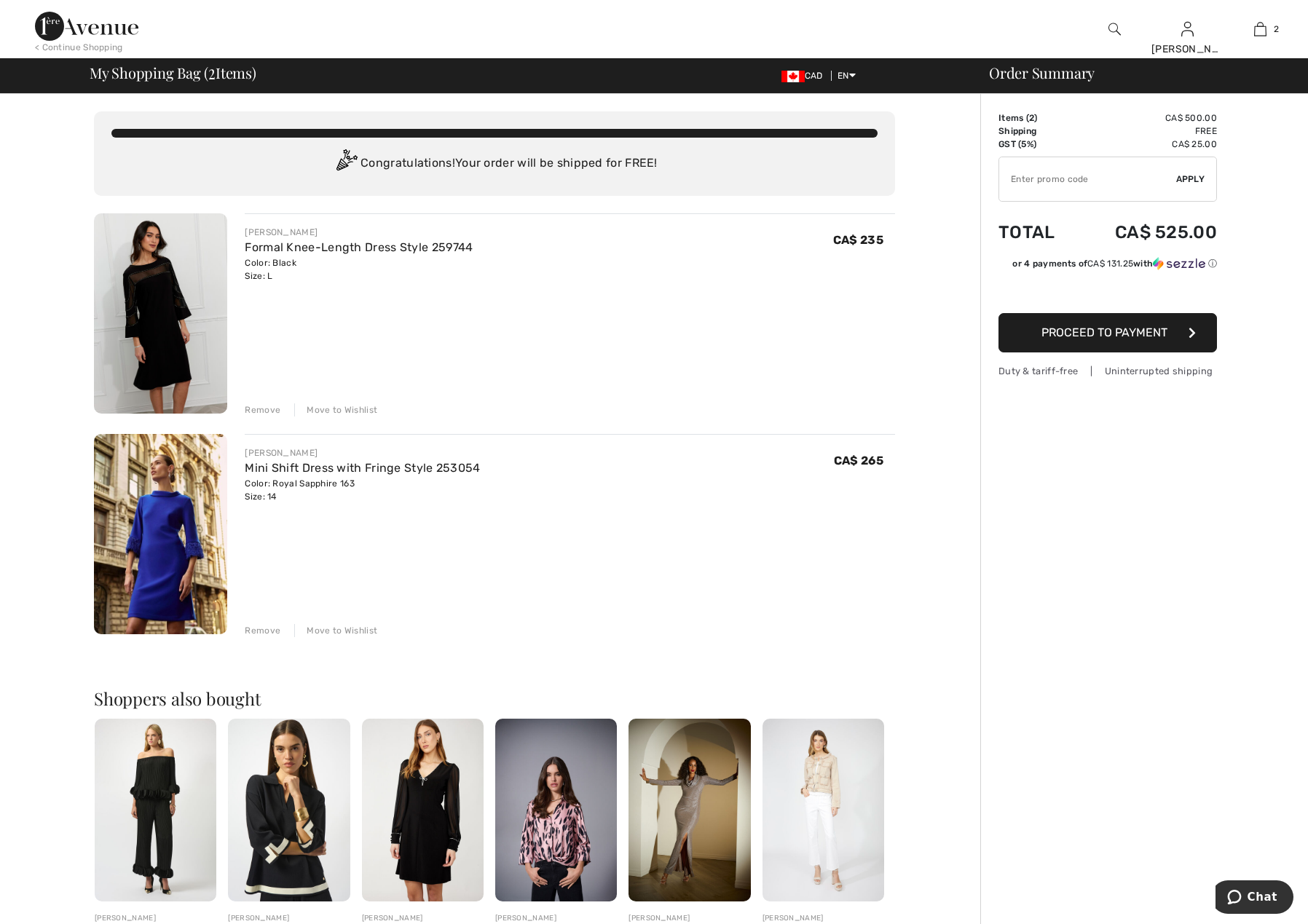
click at [1115, 332] on span "Proceed to Payment" at bounding box center [1104, 332] width 126 height 14
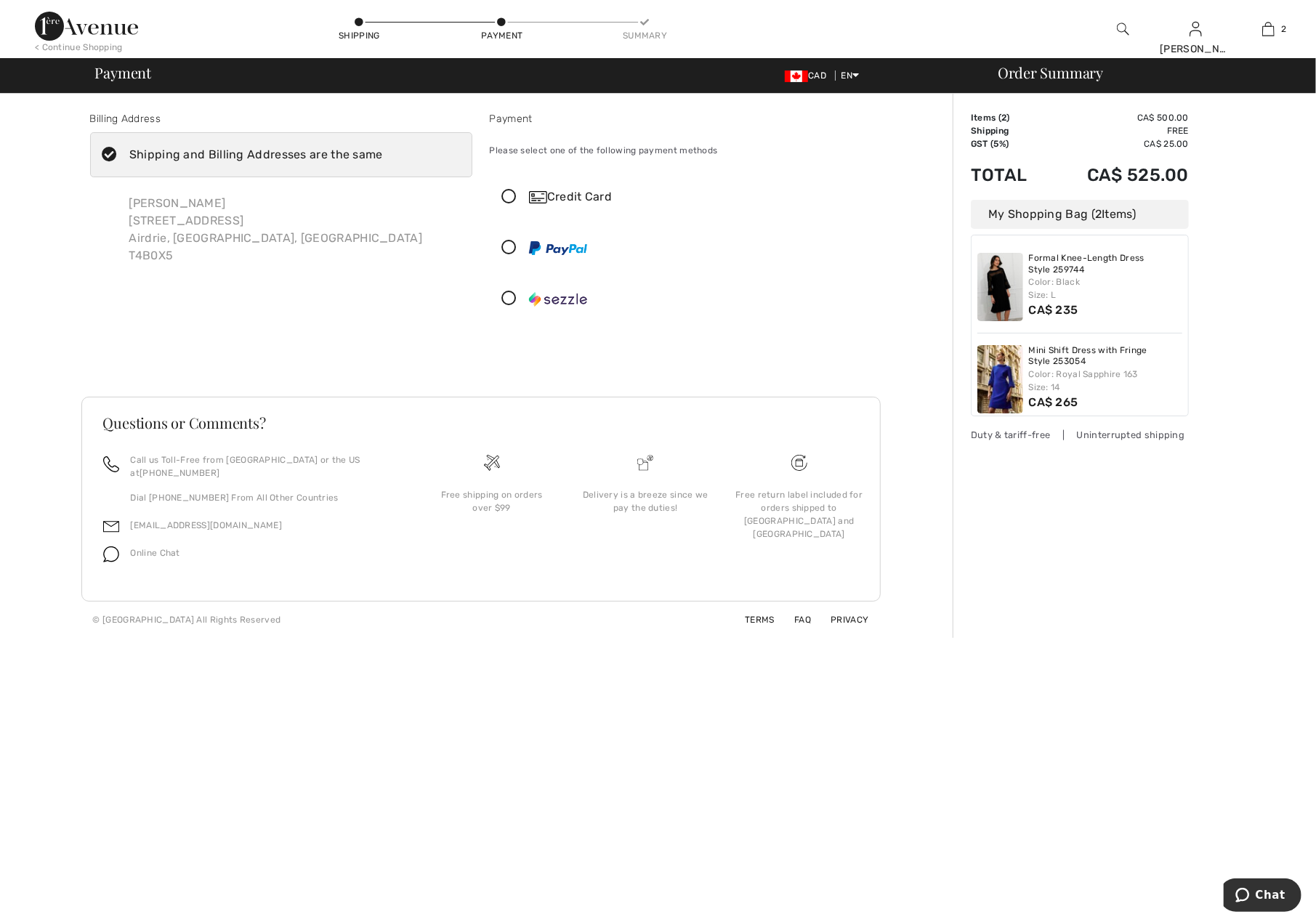
click at [507, 196] on icon at bounding box center [510, 197] width 39 height 15
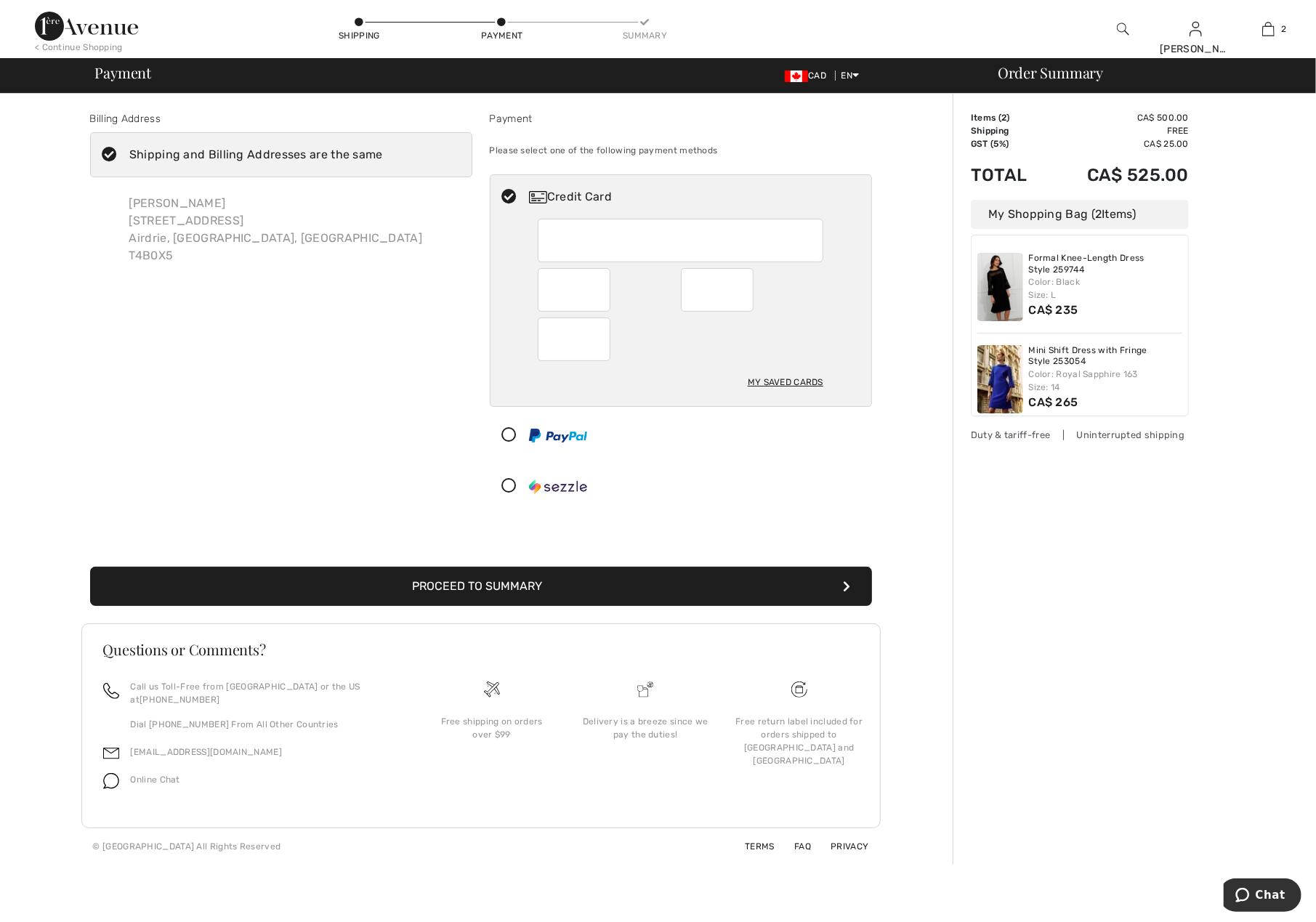
click at [481, 585] on button "Proceed to Summary" at bounding box center [481, 587] width 782 height 40
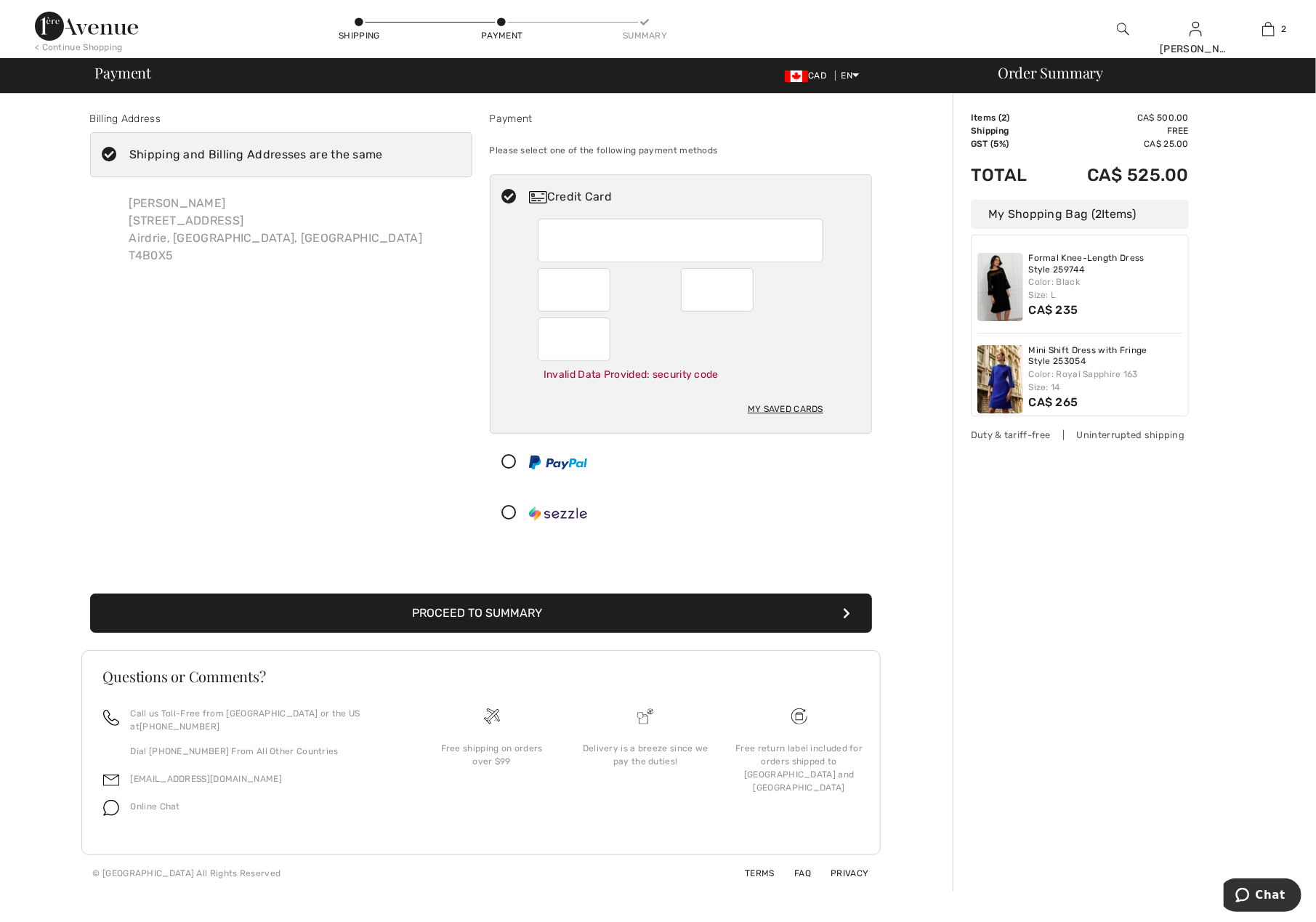
click at [698, 478] on div at bounding box center [675, 462] width 369 height 43
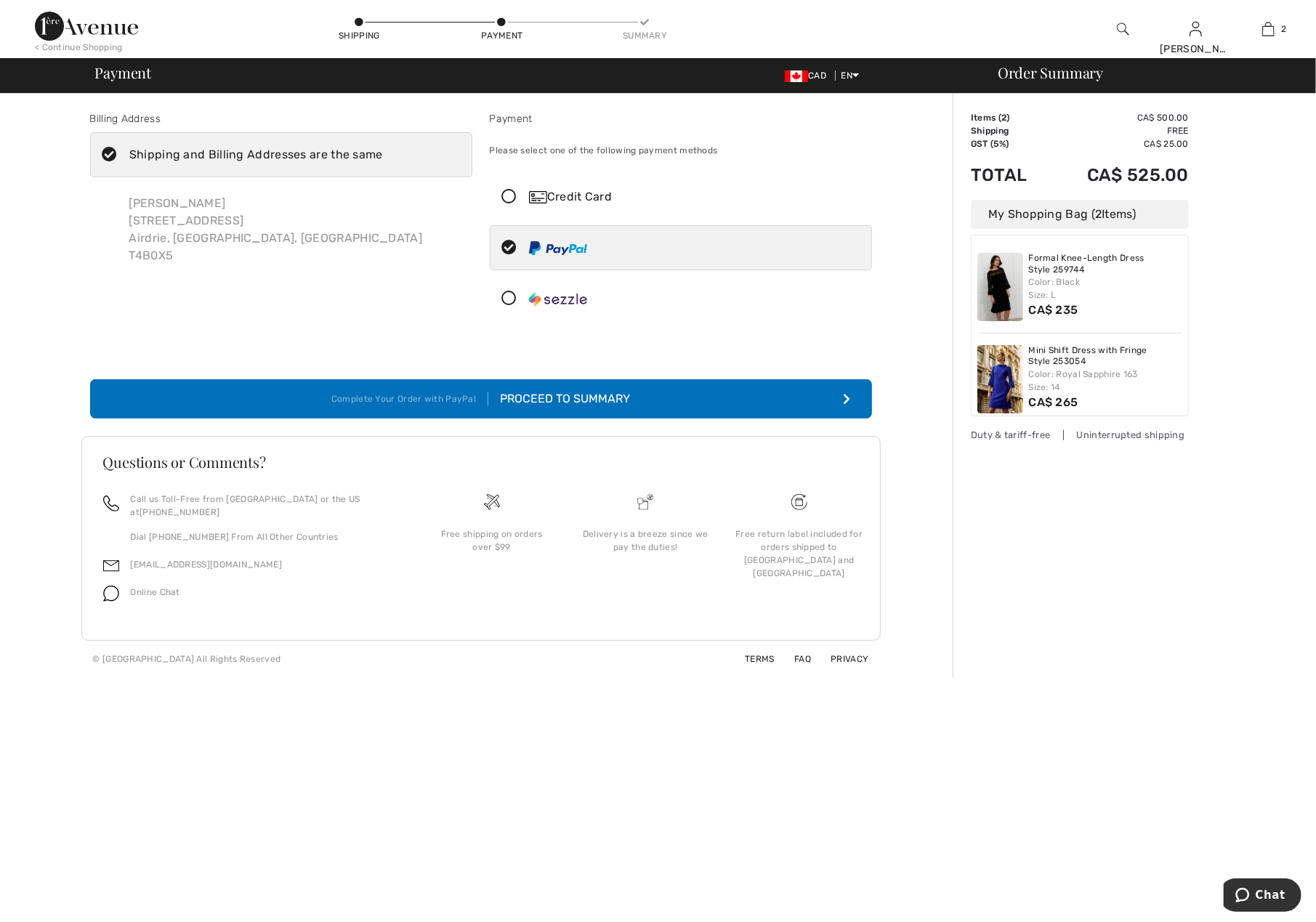
click at [506, 189] on icon at bounding box center [510, 197] width 39 height 15
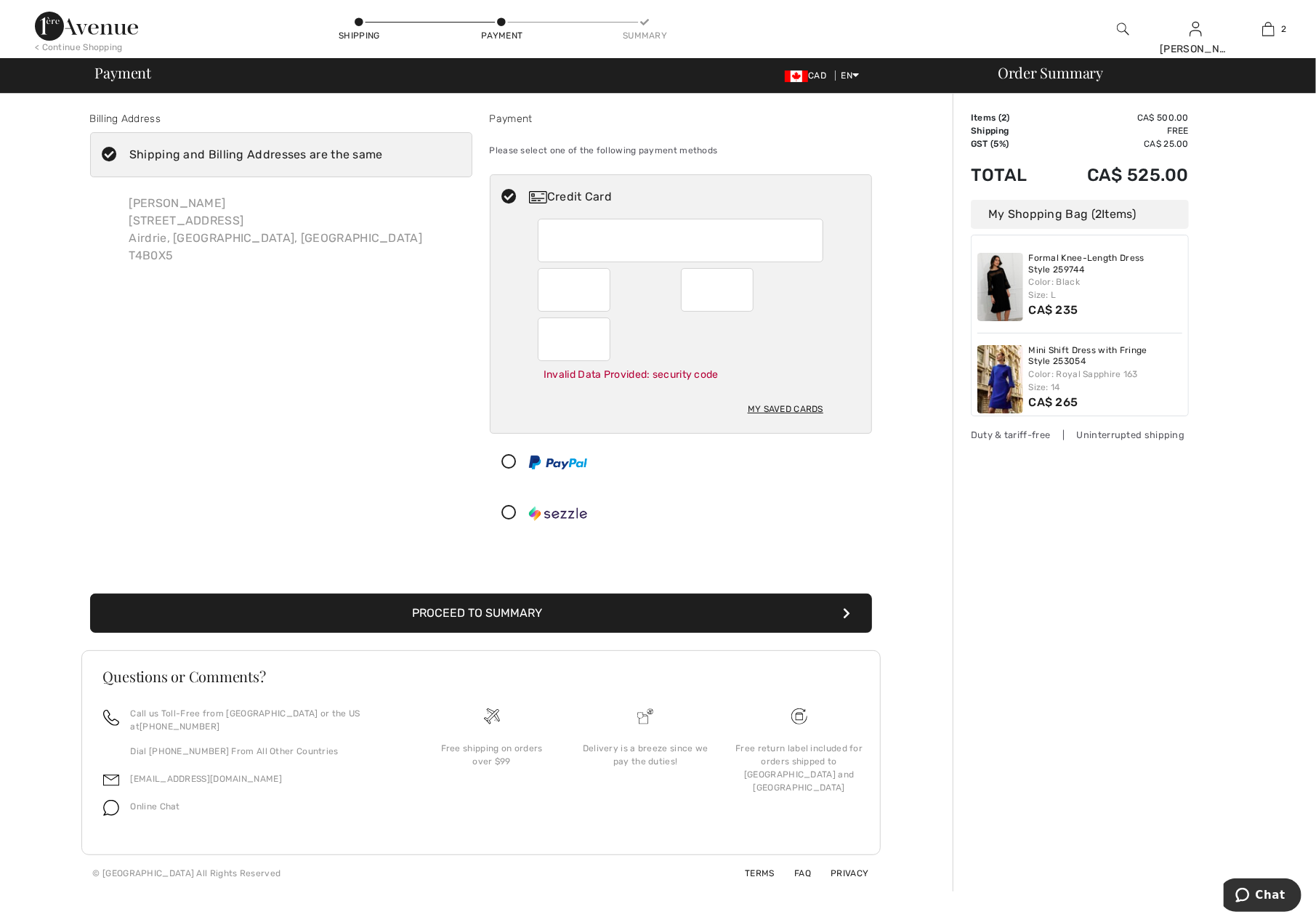
click at [873, 511] on div "Payment Please select one of the following payment methods Credit Card Invalid …" at bounding box center [680, 326] width 399 height 431
click at [469, 615] on button "Proceed to Summary" at bounding box center [481, 613] width 782 height 40
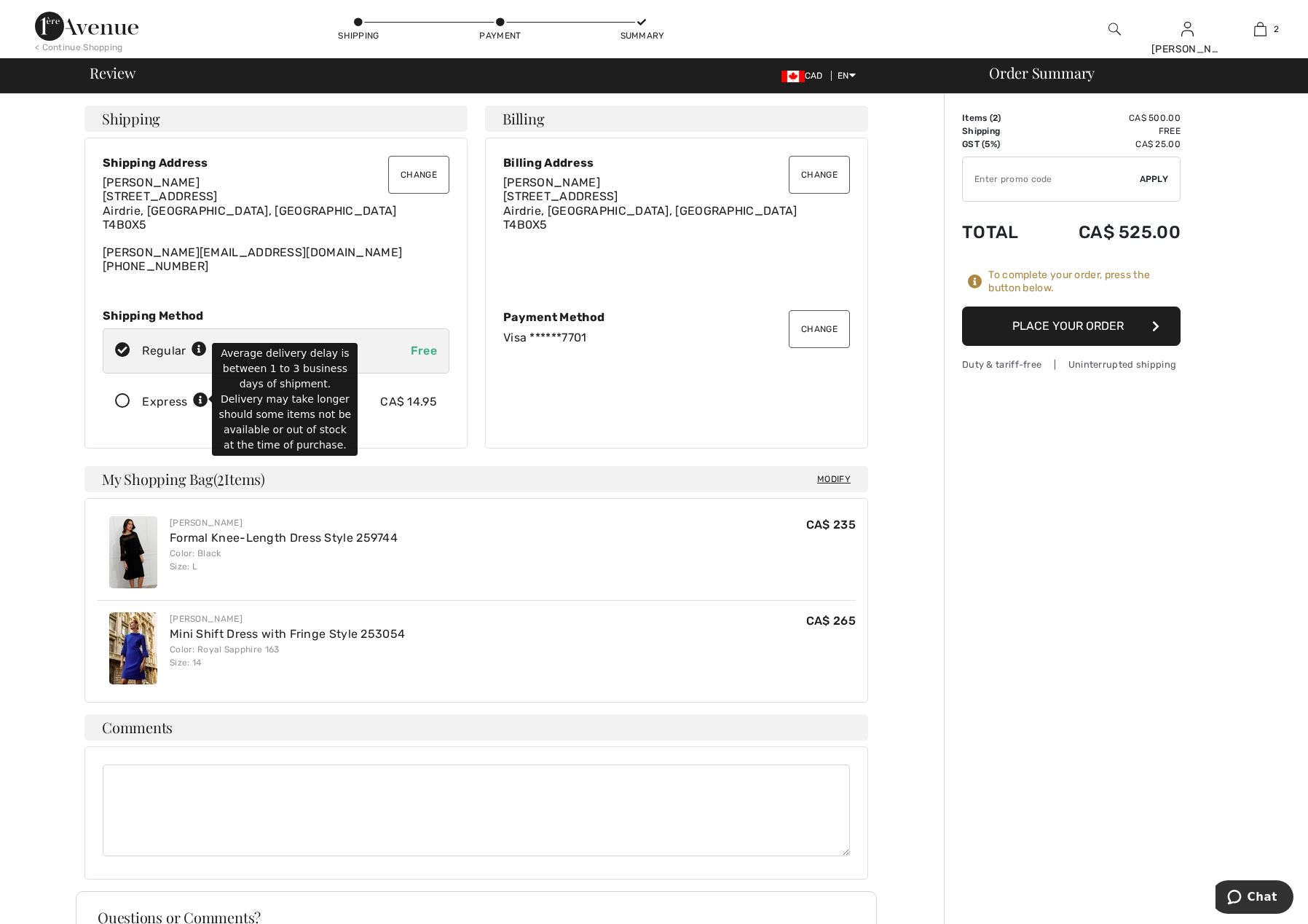
click at [200, 403] on icon at bounding box center [200, 401] width 15 height 15
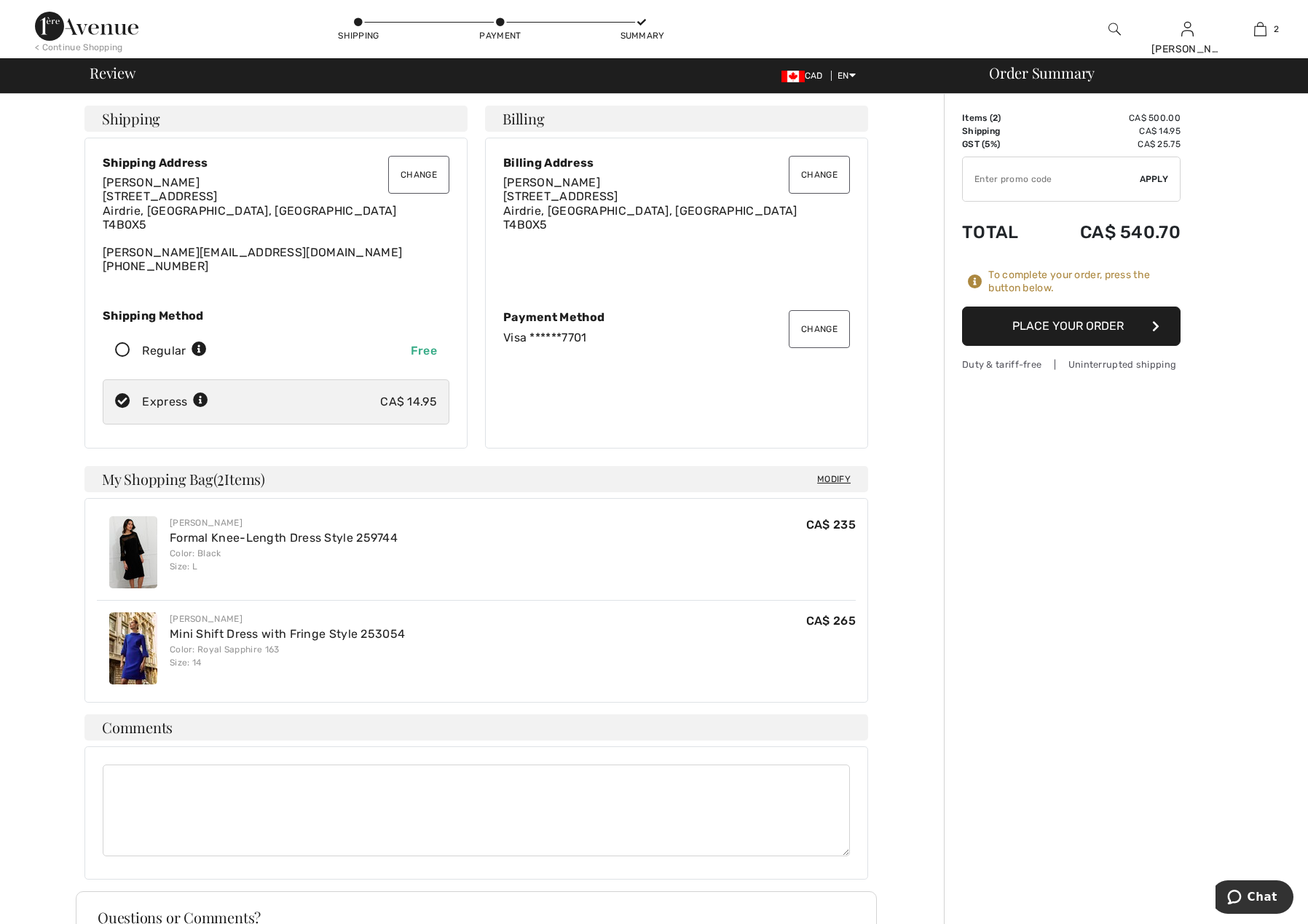
click at [128, 354] on icon at bounding box center [123, 351] width 39 height 15
radio input "true"
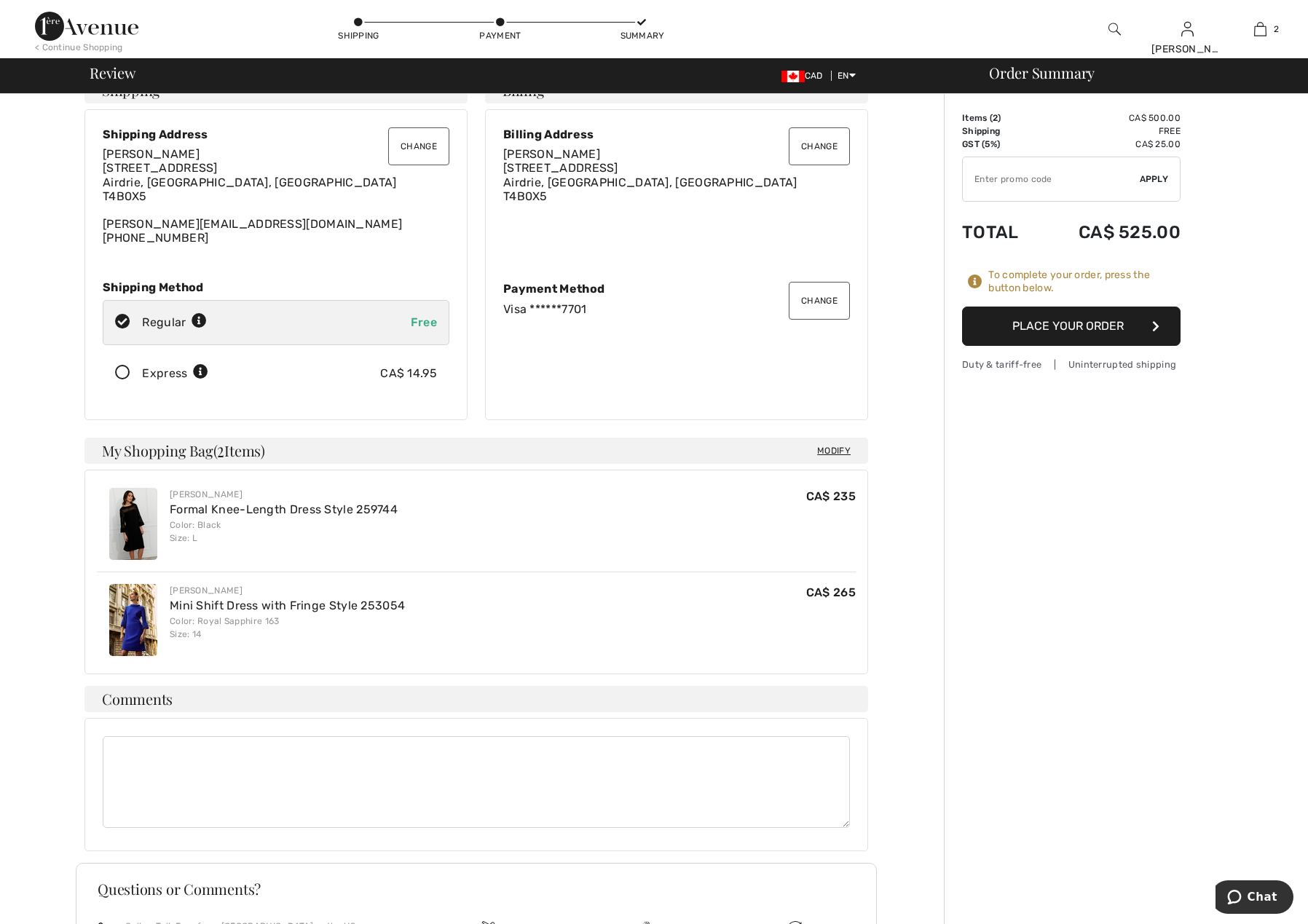
scroll to position [146, 0]
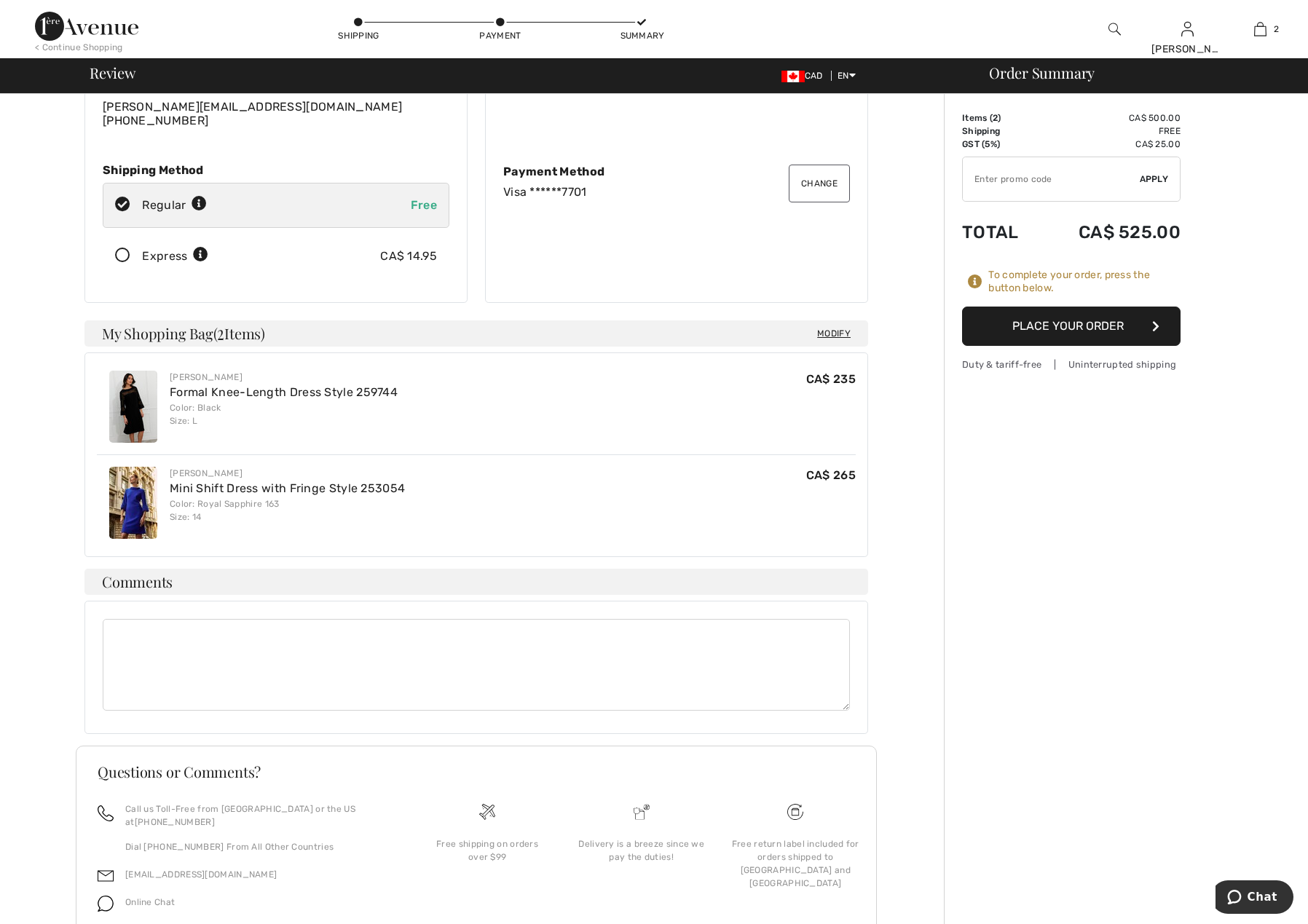
click at [1063, 324] on button "Place Your Order" at bounding box center [1071, 326] width 219 height 40
